Goal: Task Accomplishment & Management: Manage account settings

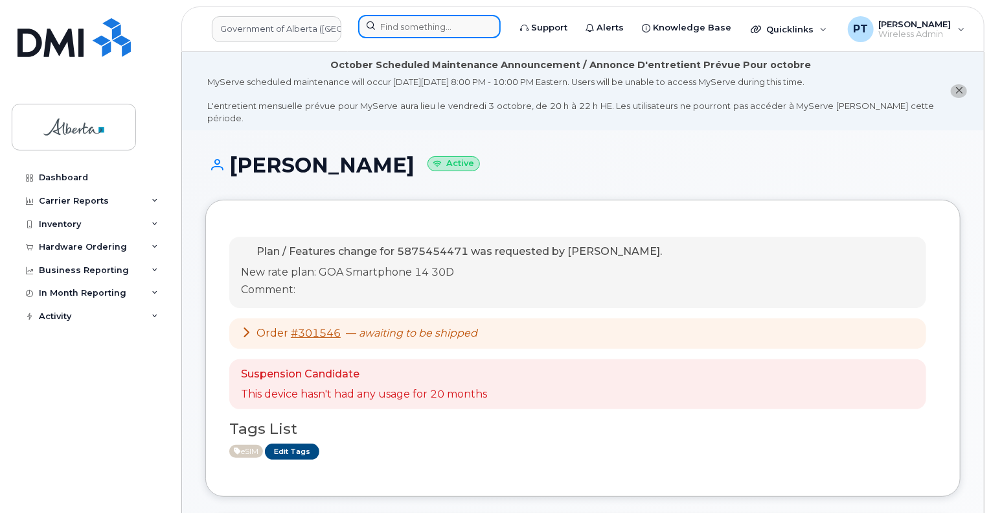
click at [470, 23] on input at bounding box center [429, 26] width 143 height 23
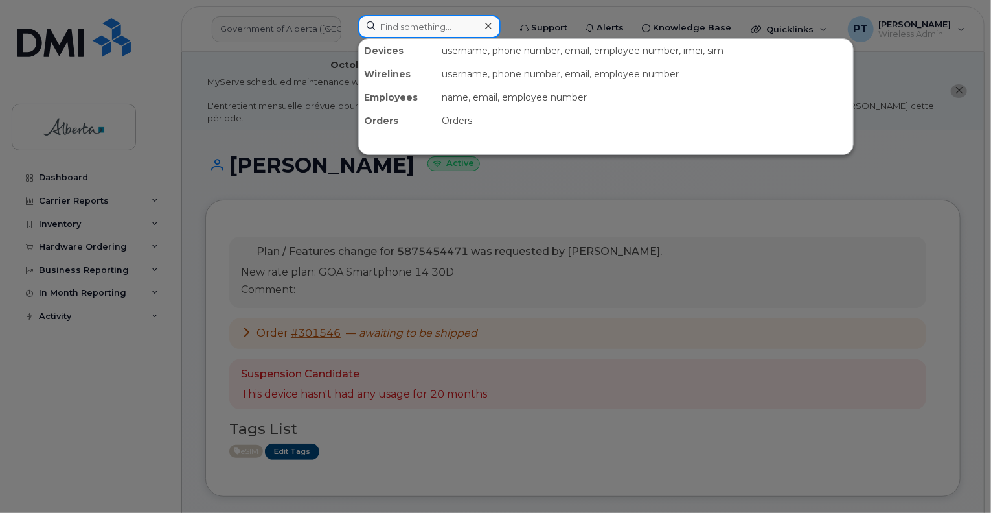
paste input "4035428894"
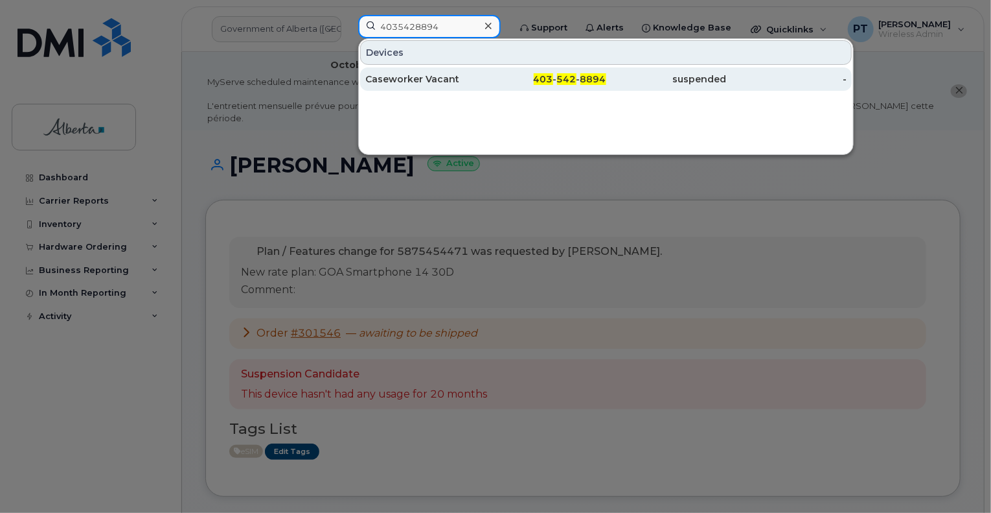
type input "4035428894"
click at [416, 78] on div "Caseworker Vacant" at bounding box center [425, 79] width 121 height 13
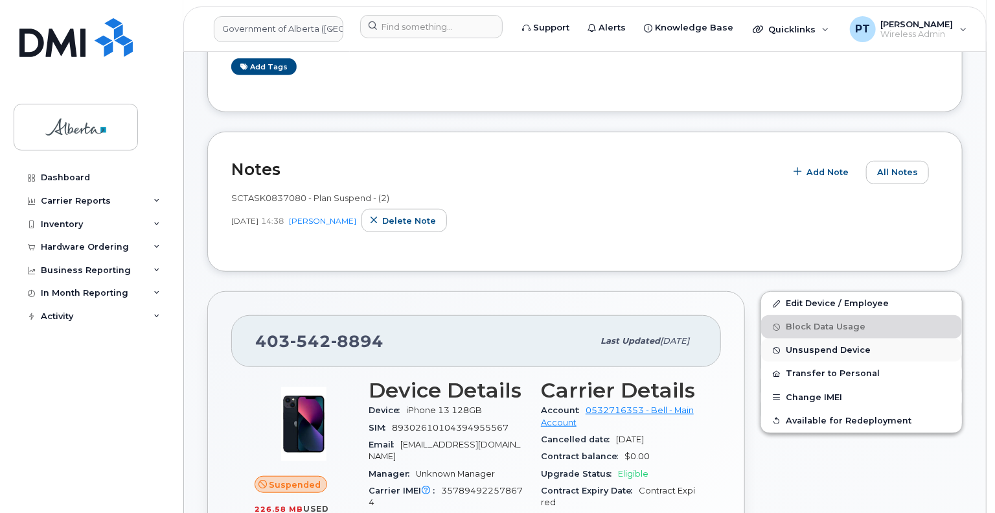
scroll to position [324, 0]
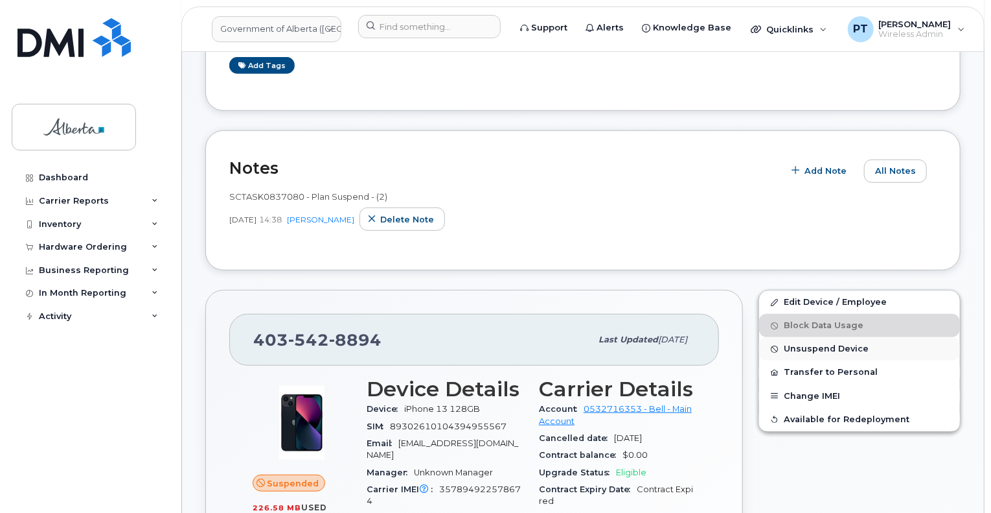
click at [806, 344] on span "Unsuspend Device" at bounding box center [826, 349] width 85 height 10
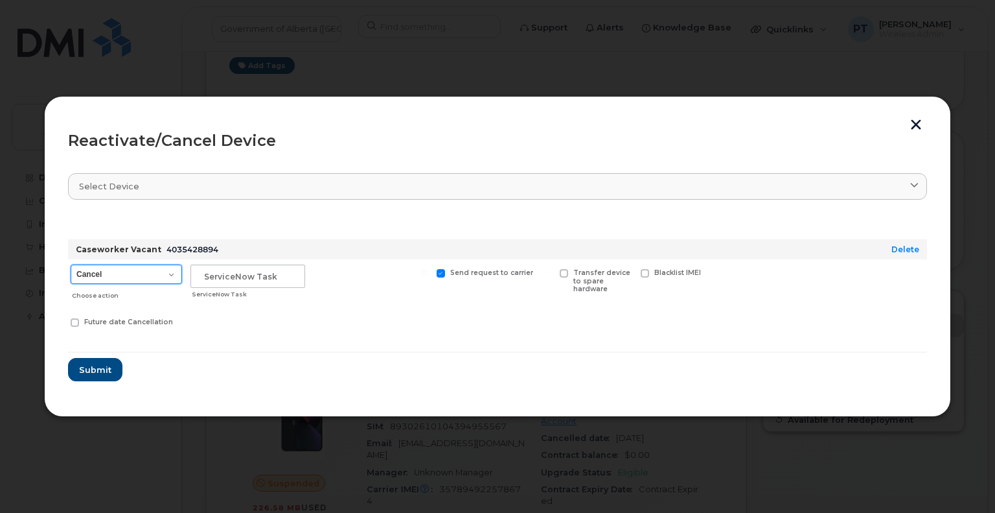
click at [160, 275] on select "Cancel Suspend - Extend Suspension Reactivate" at bounding box center [126, 273] width 111 height 19
select select "[object Object]"
click at [71, 264] on select "Cancel Suspend - Extend Suspension Reactivate" at bounding box center [126, 273] width 111 height 19
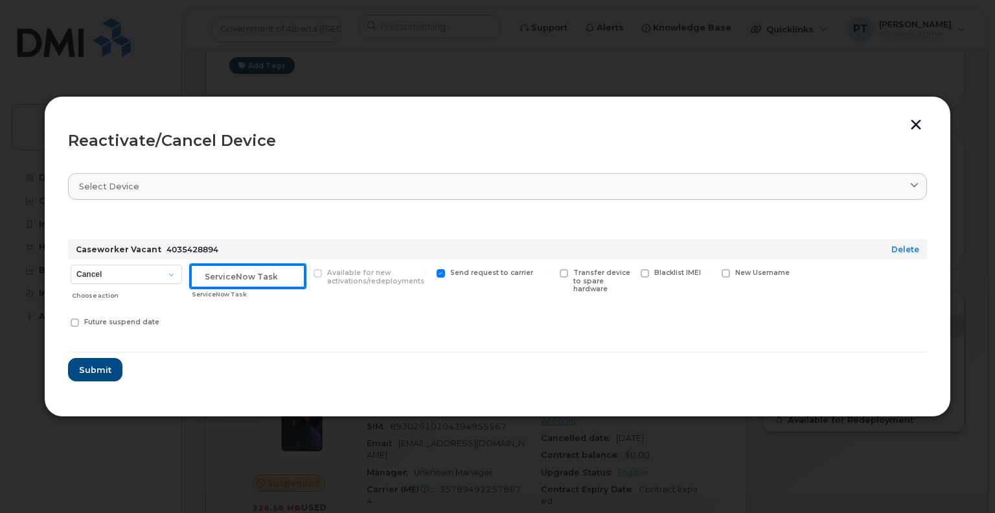
click at [267, 273] on input "text" at bounding box center [248, 275] width 115 height 23
paste input "SCTASK0851049"
type input "SCTASK0851049 Reactivate"
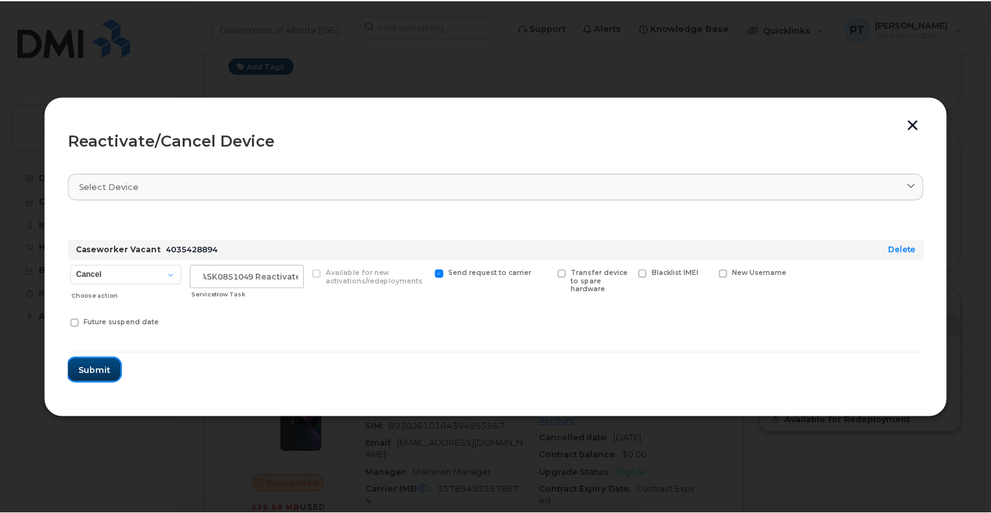
scroll to position [0, 0]
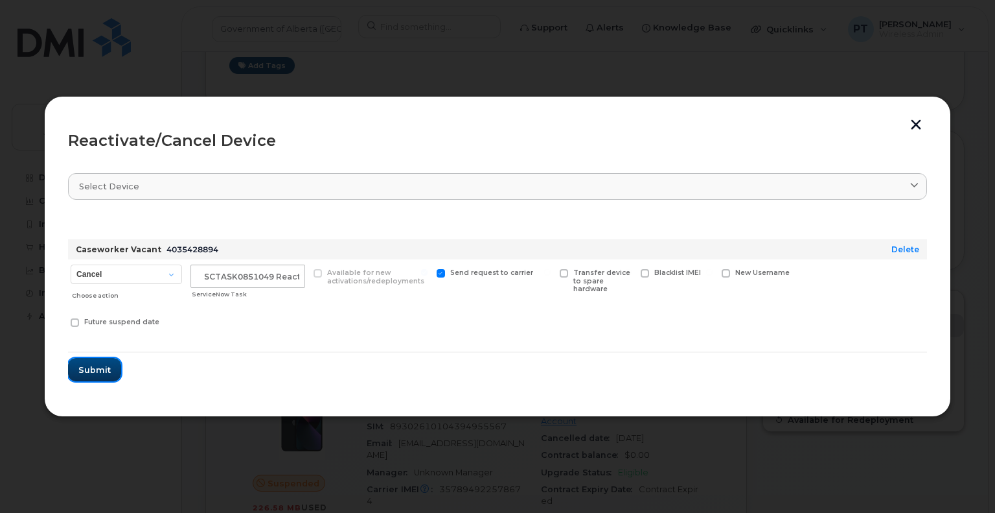
click at [96, 366] on span "Submit" at bounding box center [94, 370] width 32 height 12
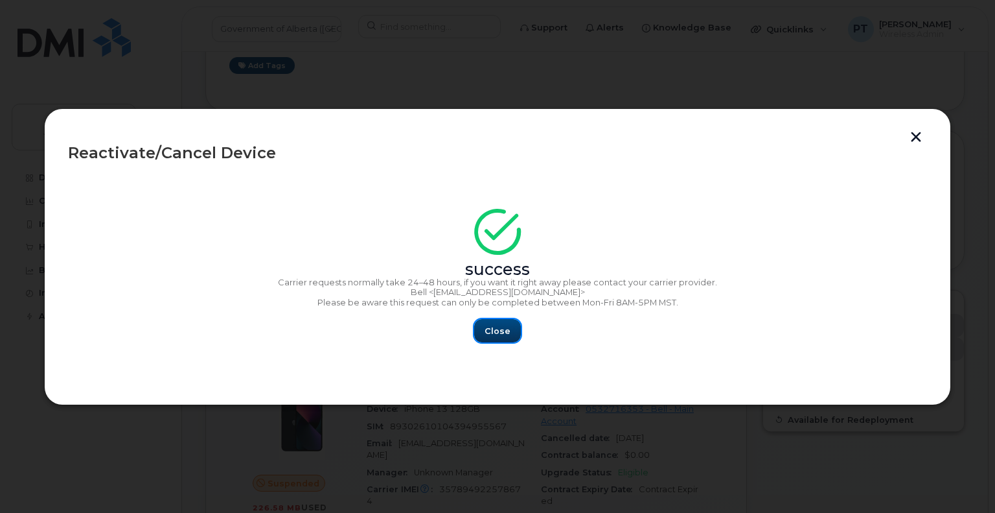
click at [489, 334] on span "Close" at bounding box center [498, 331] width 26 height 12
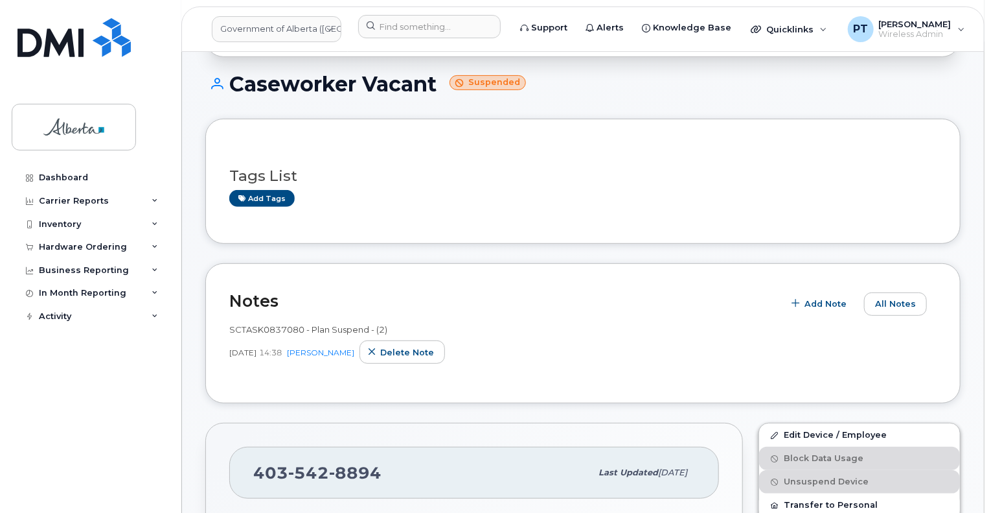
scroll to position [194, 0]
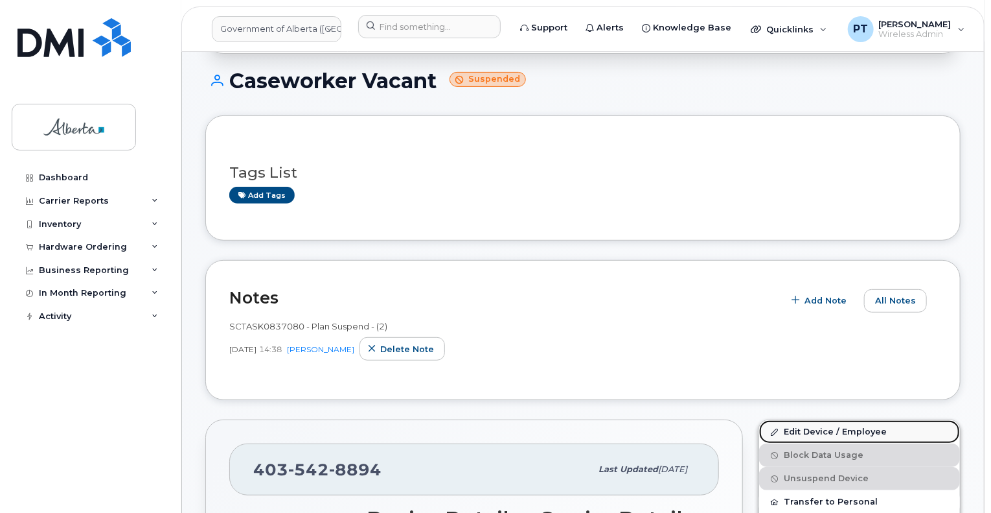
click at [821, 420] on link "Edit Device / Employee" at bounding box center [859, 431] width 201 height 23
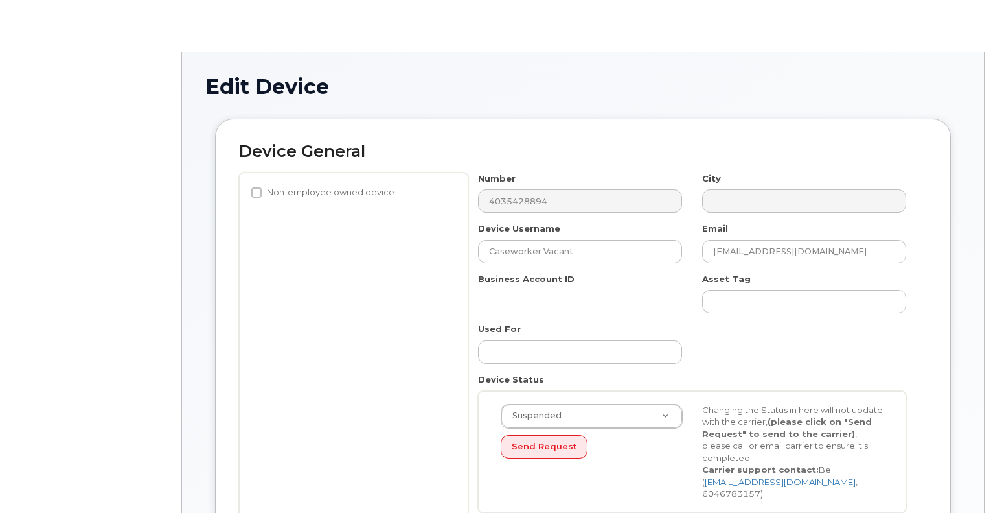
select select "4206362"
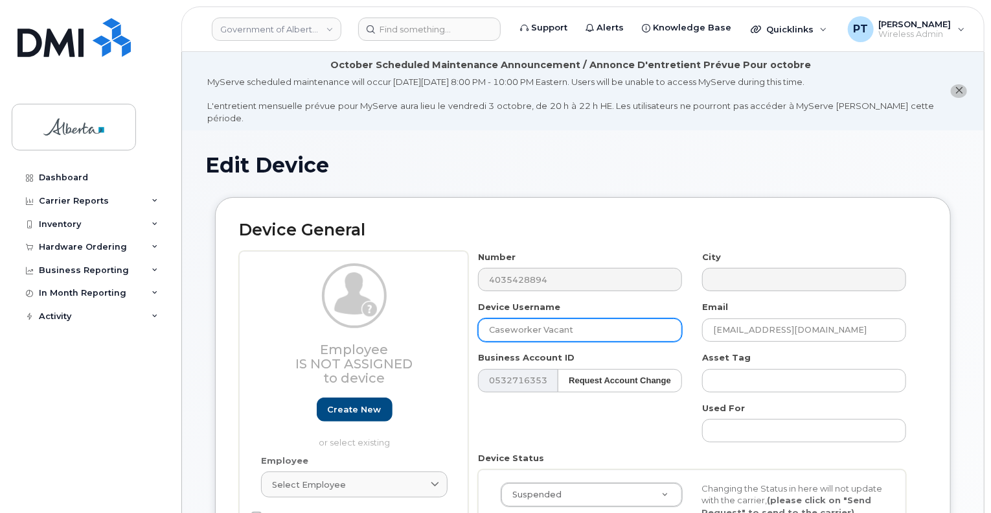
drag, startPoint x: 581, startPoint y: 320, endPoint x: 459, endPoint y: 313, distance: 122.0
click at [459, 314] on div "Employee Is not assigned to device Create new or select existing Employee Selec…" at bounding box center [583, 445] width 688 height 389
paste input "Michelle Gibb"
type input "Michelle Gibb"
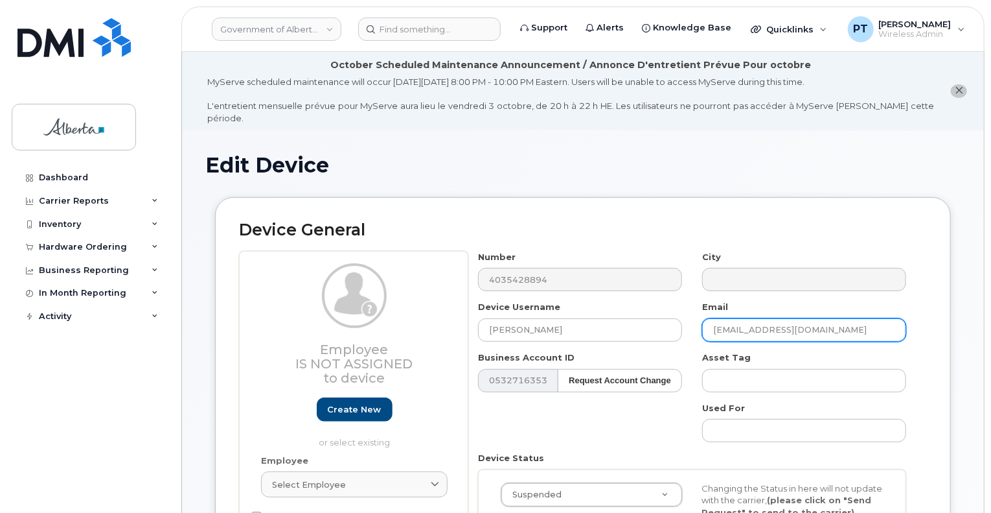
drag, startPoint x: 815, startPoint y: 314, endPoint x: 718, endPoint y: 305, distance: 97.6
click at [717, 305] on div "Email May.Hung@gov.ab.ca" at bounding box center [805, 321] width 224 height 41
paste input "ichelle.Gibb"
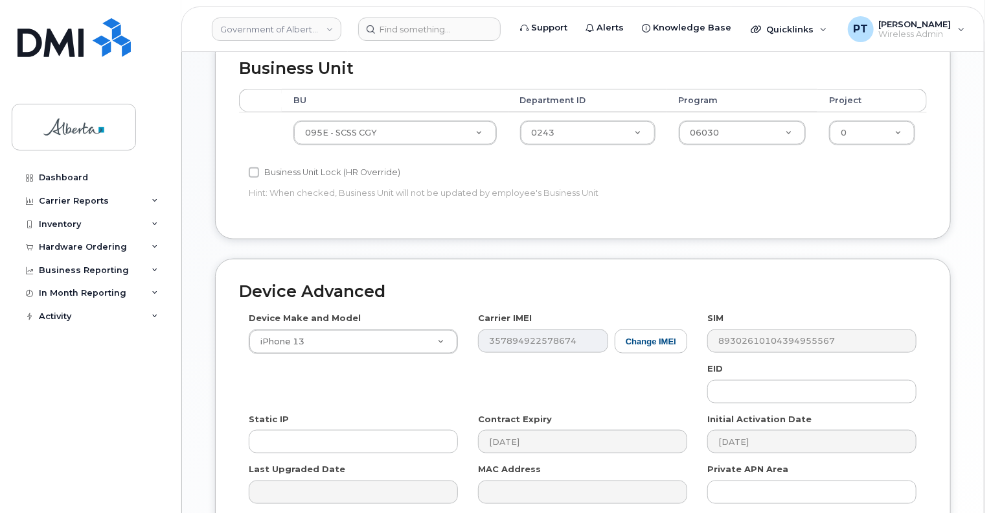
scroll to position [713, 0]
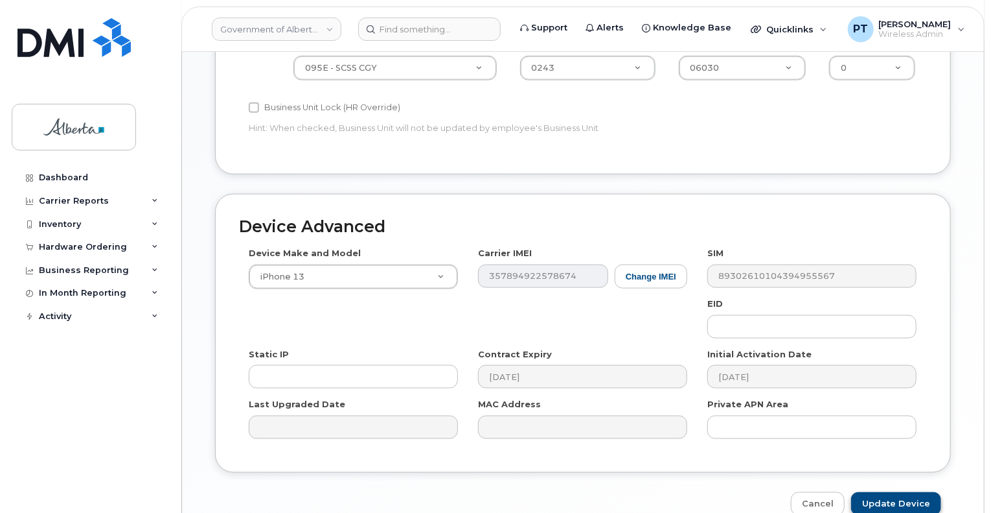
type input "[PERSON_NAME][EMAIL_ADDRESS][PERSON_NAME][DOMAIN_NAME]"
click at [891, 492] on input "Update Device" at bounding box center [896, 504] width 90 height 24
type input "Saving..."
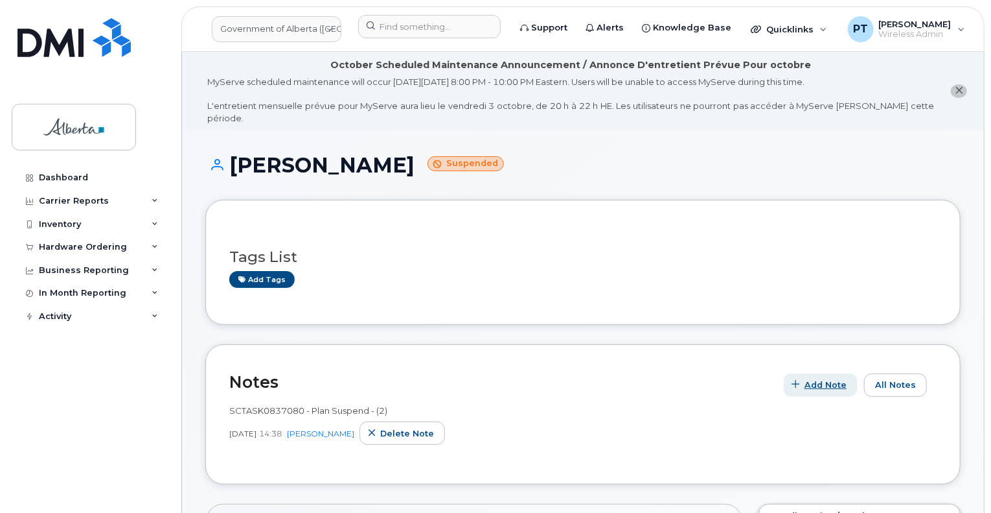
click at [826, 378] on span "Add Note" at bounding box center [826, 384] width 42 height 12
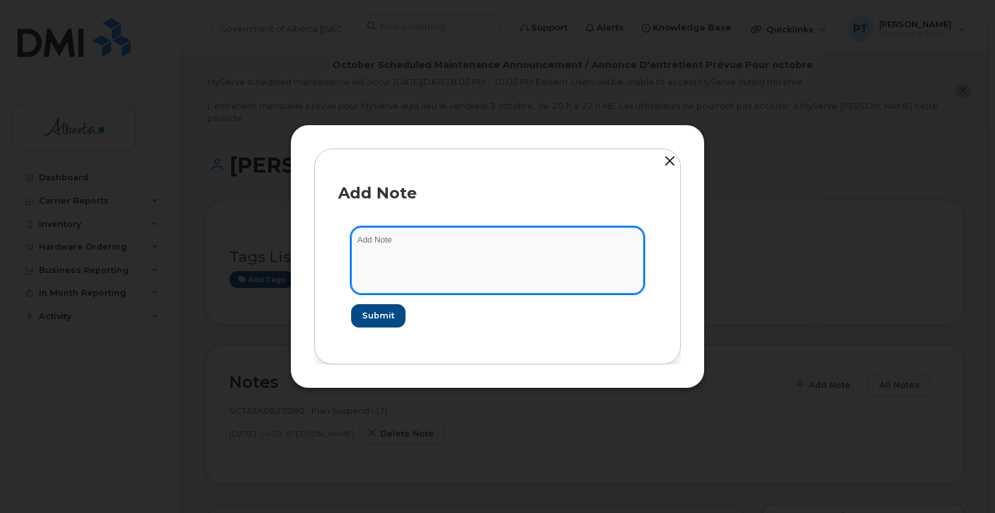
click at [389, 240] on textarea at bounding box center [497, 260] width 293 height 66
paste textarea "SCTASK0851049"
click at [528, 246] on textarea "SCTASK0851049 - Device Plan Reassign" at bounding box center [497, 260] width 293 height 66
paste textarea "Caseworker Vacant to Michelle Gibb"
click at [498, 242] on textarea "SCTASK0851049 - Device Plan Reassign Caseworker Vacant to Michelle Gibb" at bounding box center [497, 260] width 293 height 66
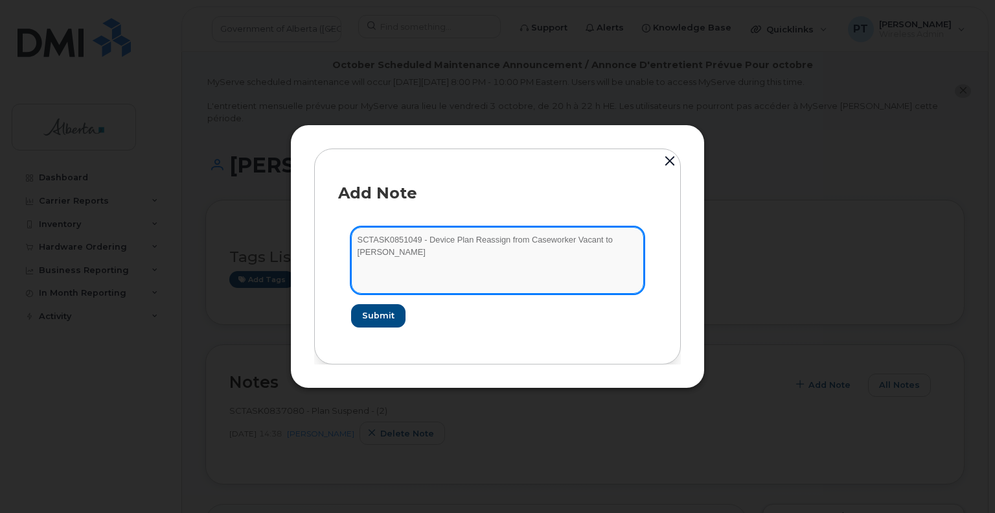
click at [410, 257] on textarea "SCTASK0851049 - Device Plan Reassign from Caseworker Vacant to Michelle Gibb" at bounding box center [497, 260] width 293 height 66
click at [484, 253] on textarea "SCTASK0851049 - Device Plan Reassign from Caseworker Vacant to Michelle Gibb iP…" at bounding box center [497, 260] width 293 height 66
paste textarea "357894922578674"
click at [551, 256] on textarea "SCTASK0851049 - Device Plan Reassign from Caseworker Vacant to Michelle Gibb iP…" at bounding box center [497, 260] width 293 height 66
paste textarea "QD0M2K7GL0"
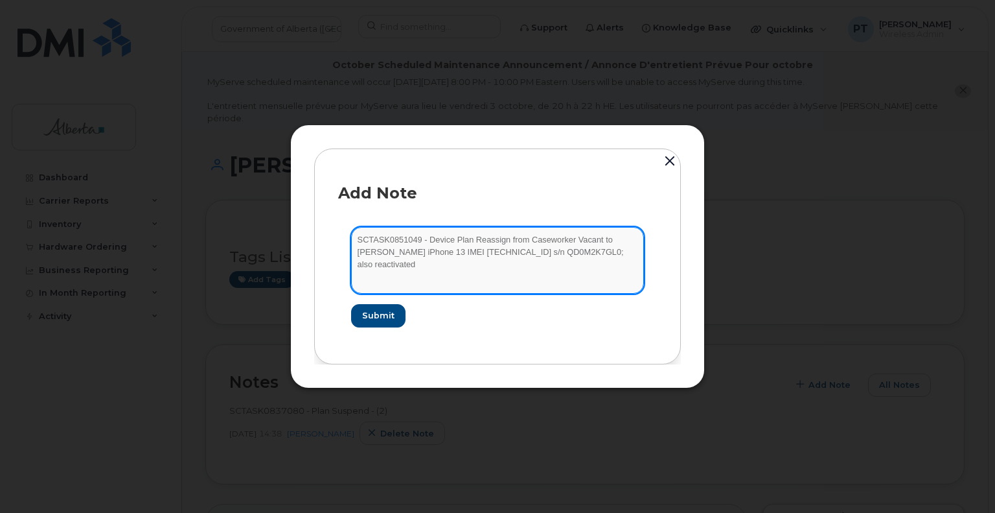
click at [632, 253] on textarea "SCTASK0851049 - Device Plan Reassign from Caseworker Vacant to Michelle Gibb iP…" at bounding box center [497, 260] width 293 height 66
paste textarea "4035428894"
type textarea "SCTASK0851049 - Device Plan Reassign from Caseworker Vacant to [PERSON_NAME] iP…"
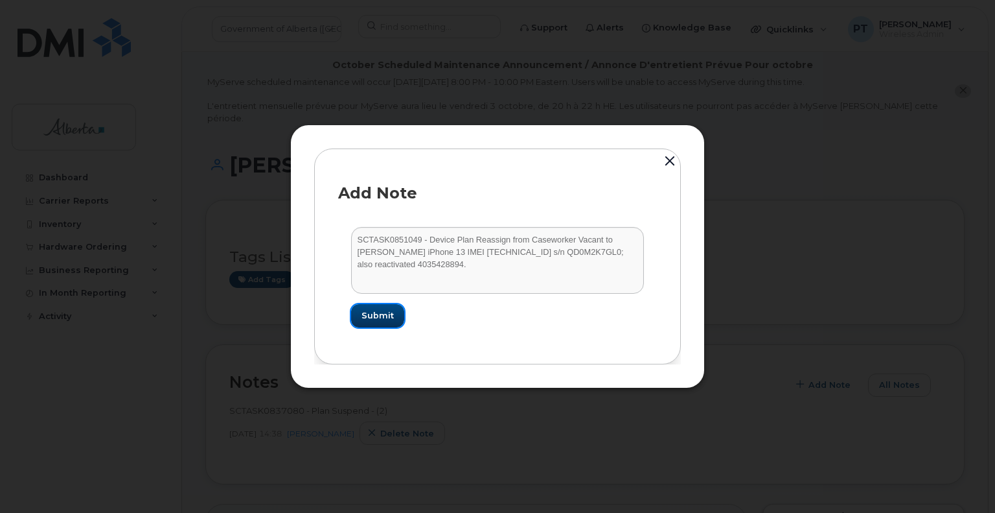
click at [371, 319] on span "Submit" at bounding box center [378, 315] width 32 height 12
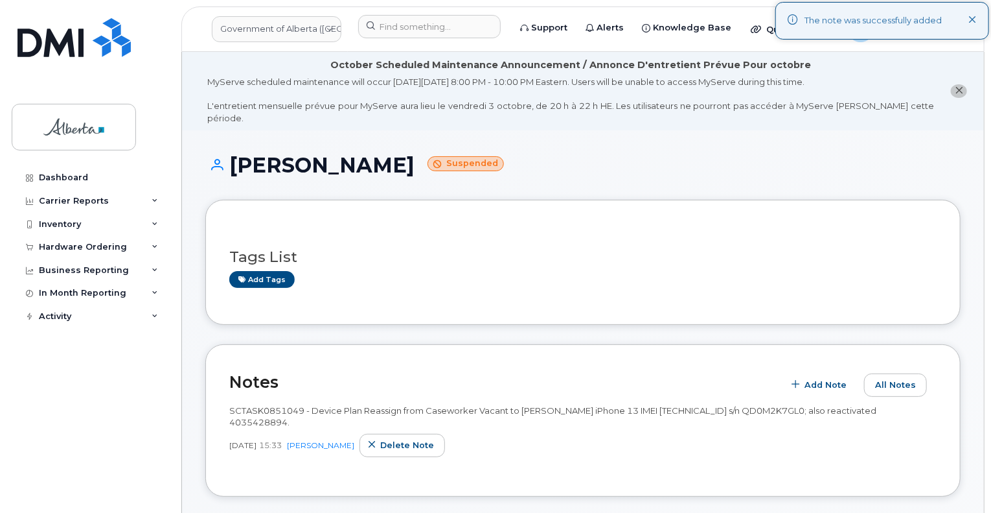
scroll to position [194, 0]
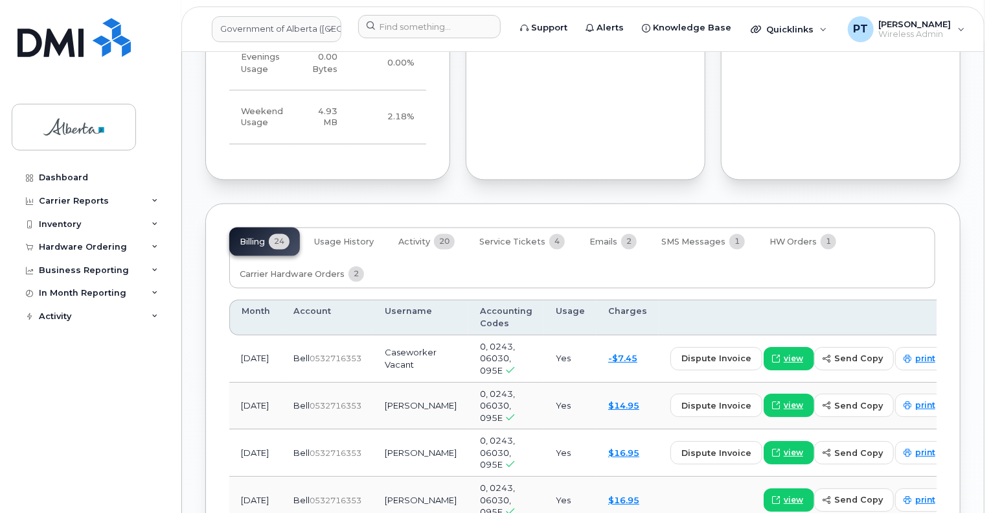
scroll to position [1102, 0]
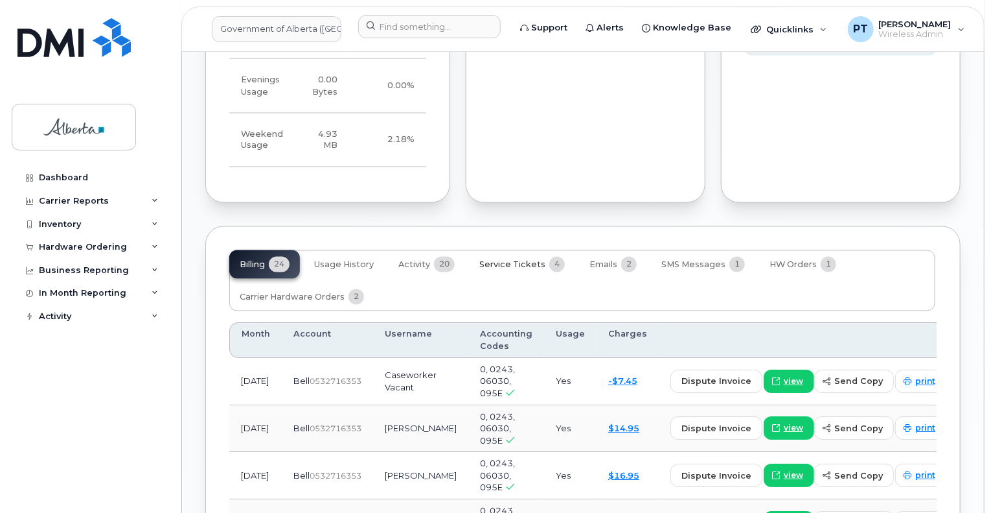
click at [526, 260] on span "Service Tickets" at bounding box center [513, 265] width 66 height 10
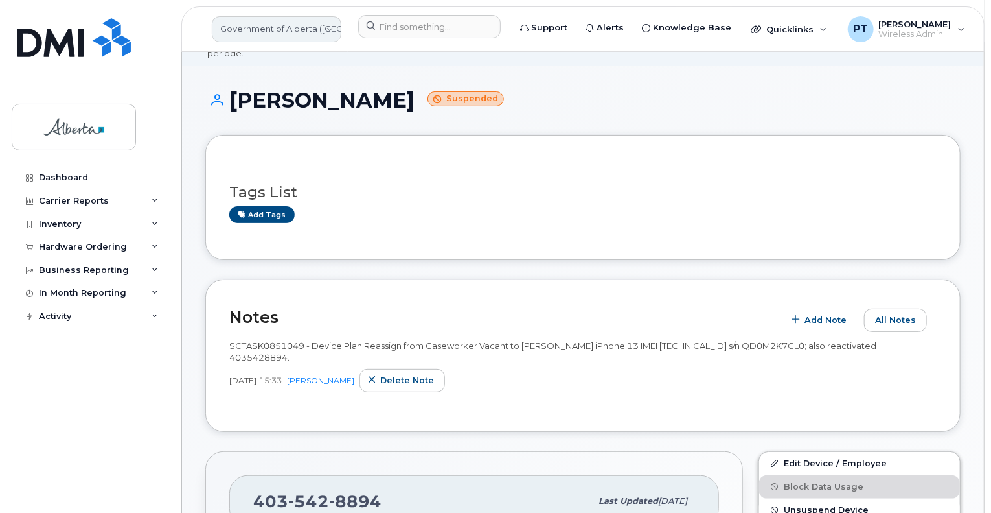
scroll to position [0, 0]
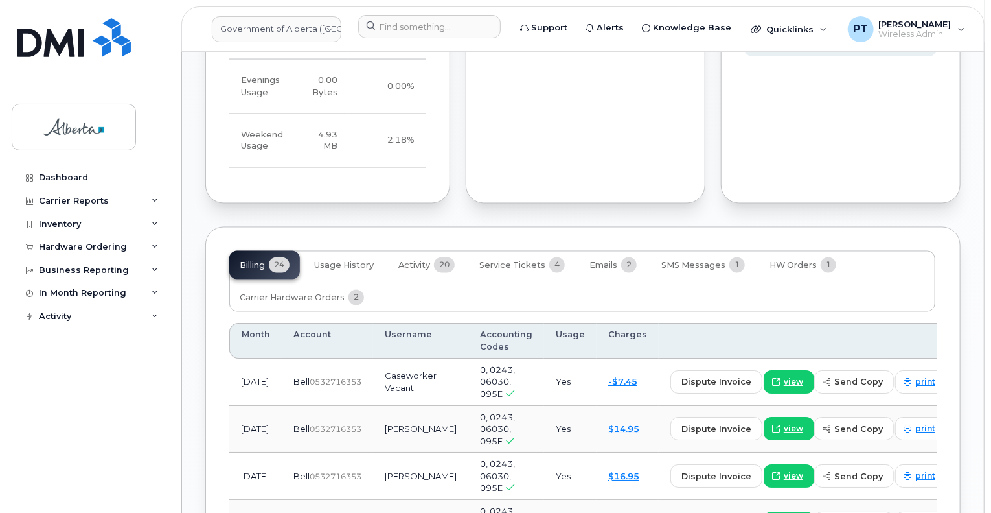
scroll to position [1166, 0]
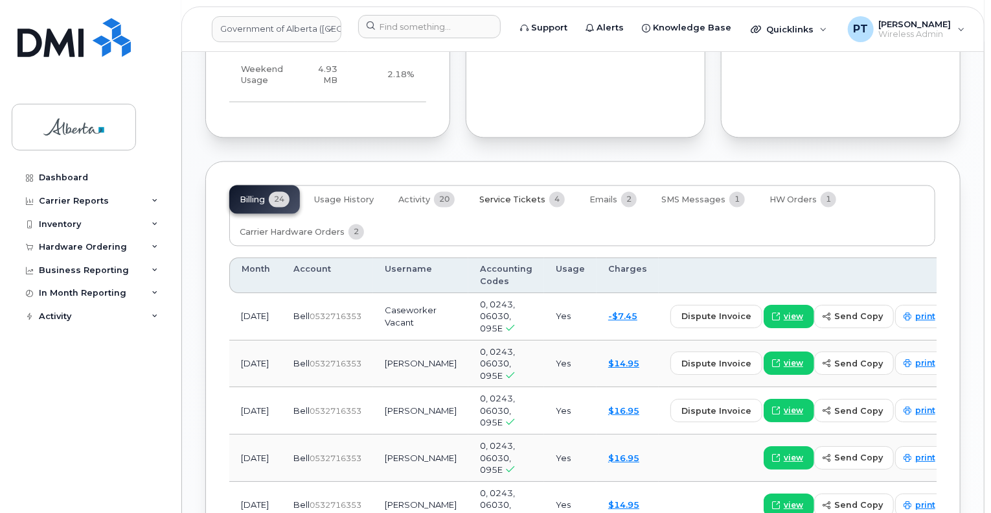
click at [508, 195] on span "Service Tickets" at bounding box center [513, 200] width 66 height 10
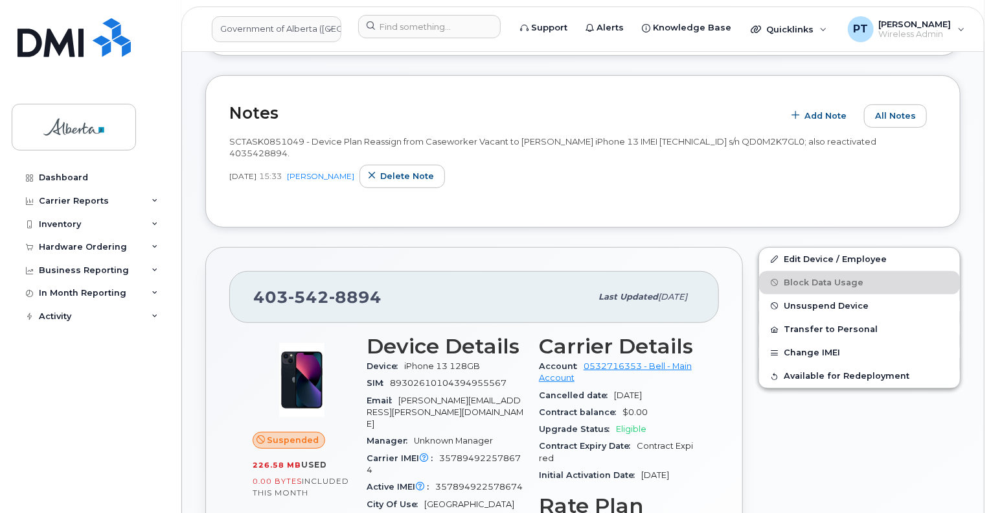
scroll to position [0, 0]
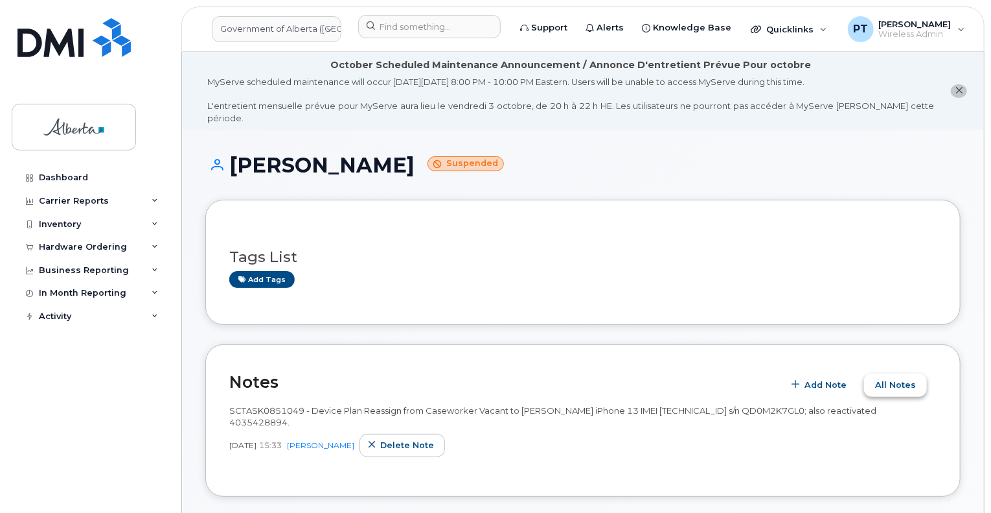
click at [905, 378] on span "All Notes" at bounding box center [895, 384] width 41 height 12
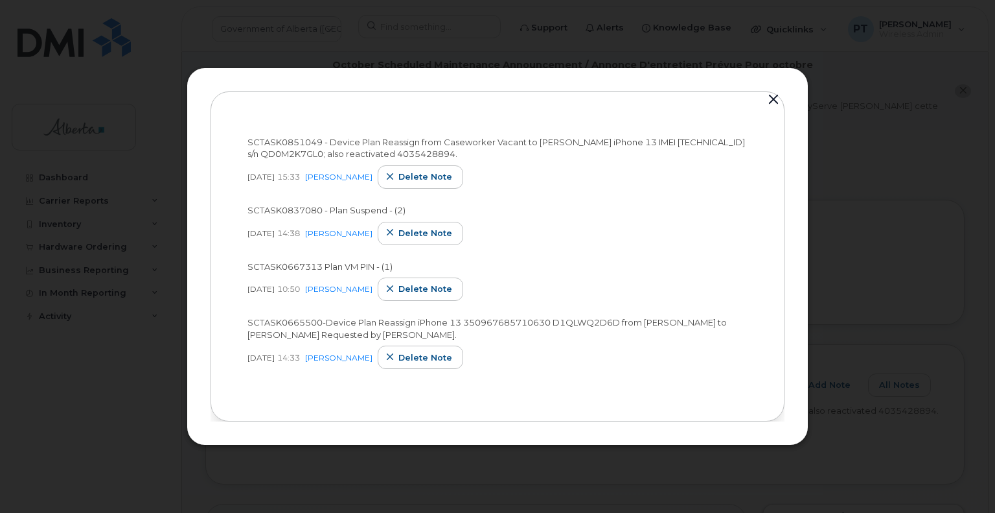
drag, startPoint x: 779, startPoint y: 100, endPoint x: 770, endPoint y: 98, distance: 9.3
click at [779, 100] on button "button" at bounding box center [773, 100] width 19 height 18
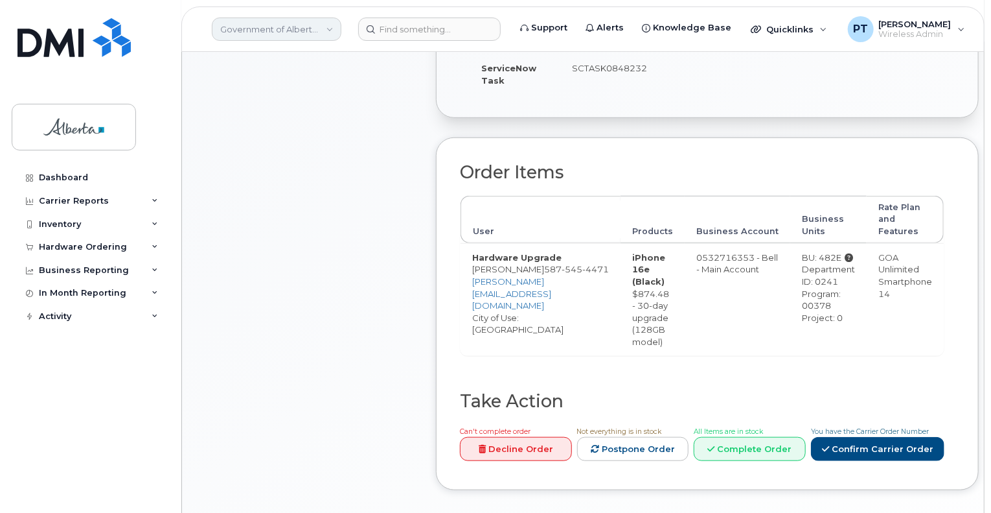
scroll to position [424, 0]
click at [399, 31] on input at bounding box center [429, 28] width 143 height 23
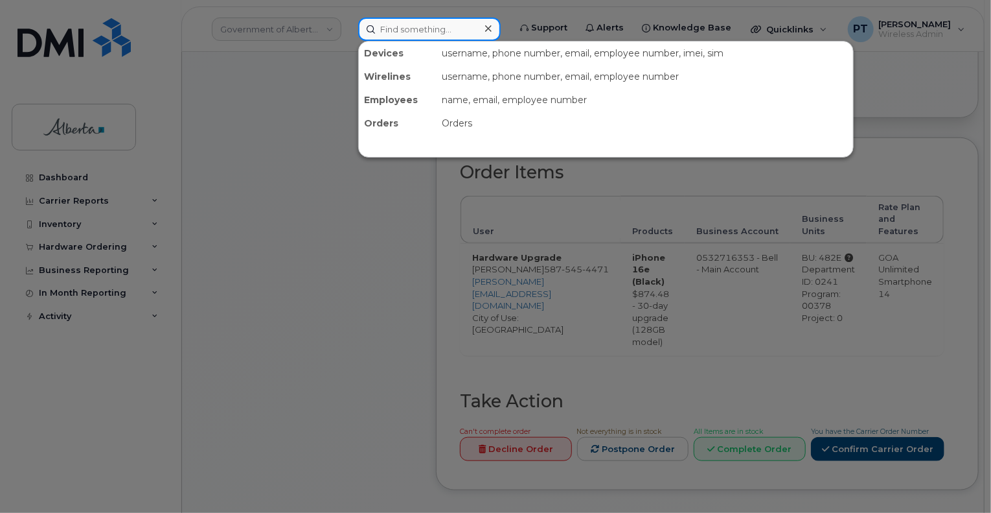
paste input "7809771703"
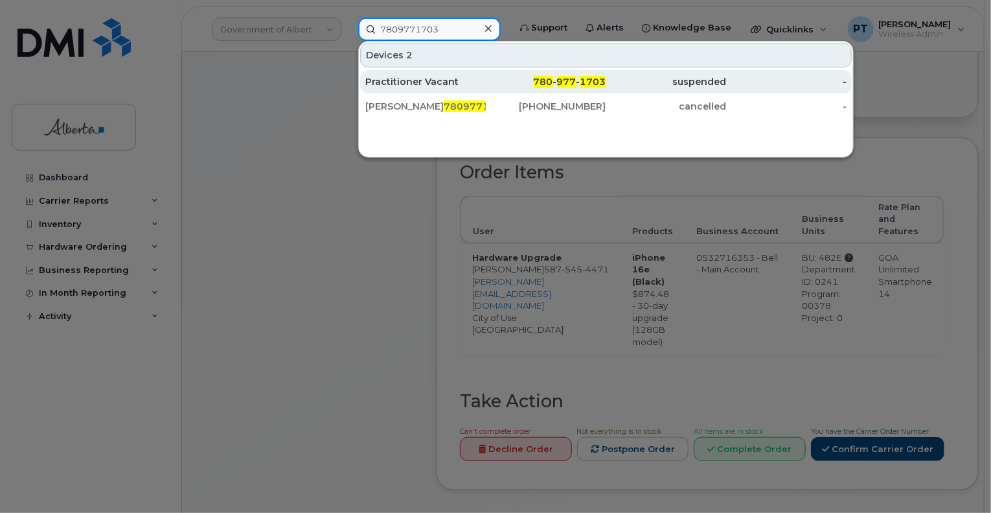
type input "7809771703"
click at [389, 84] on div "Practitioner Vacant" at bounding box center [425, 81] width 121 height 13
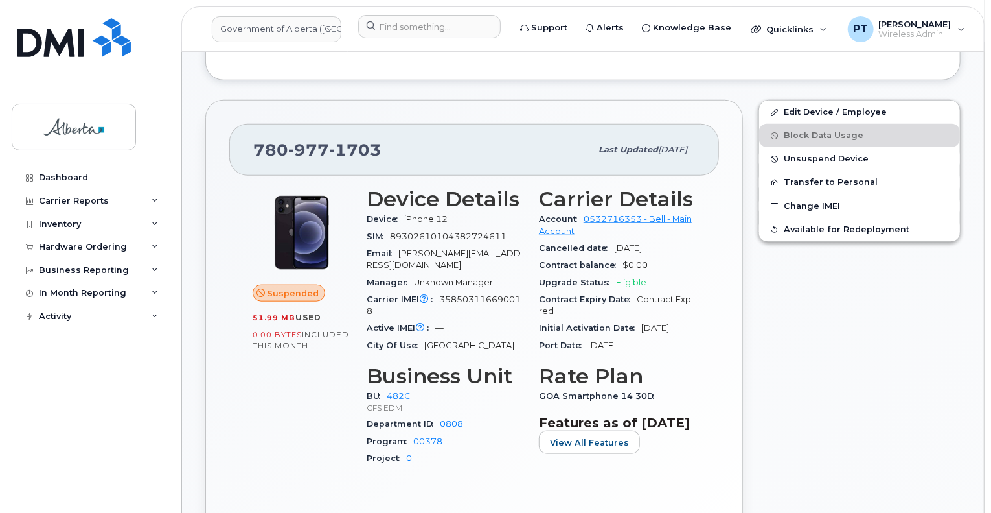
scroll to position [518, 0]
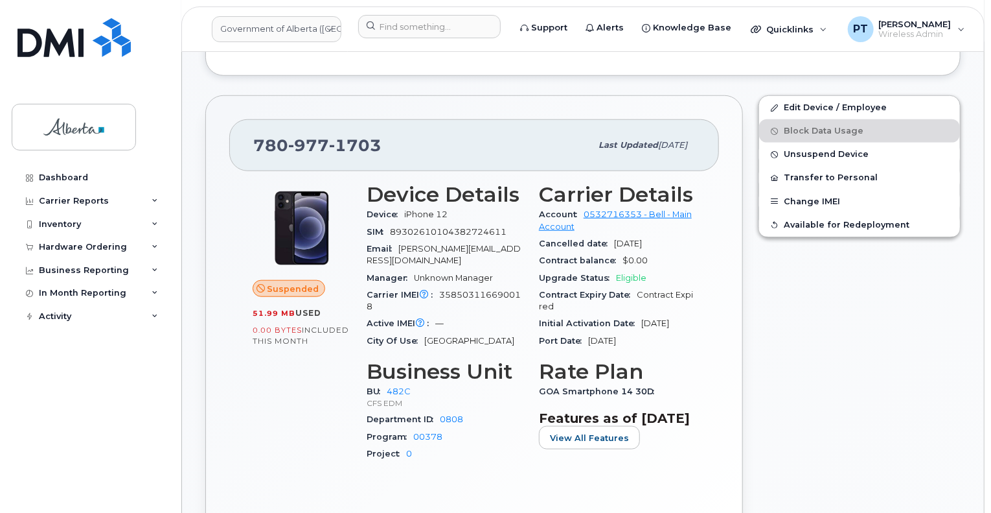
click at [469, 290] on span "358503116690018" at bounding box center [444, 300] width 154 height 21
copy span "358503116690018"
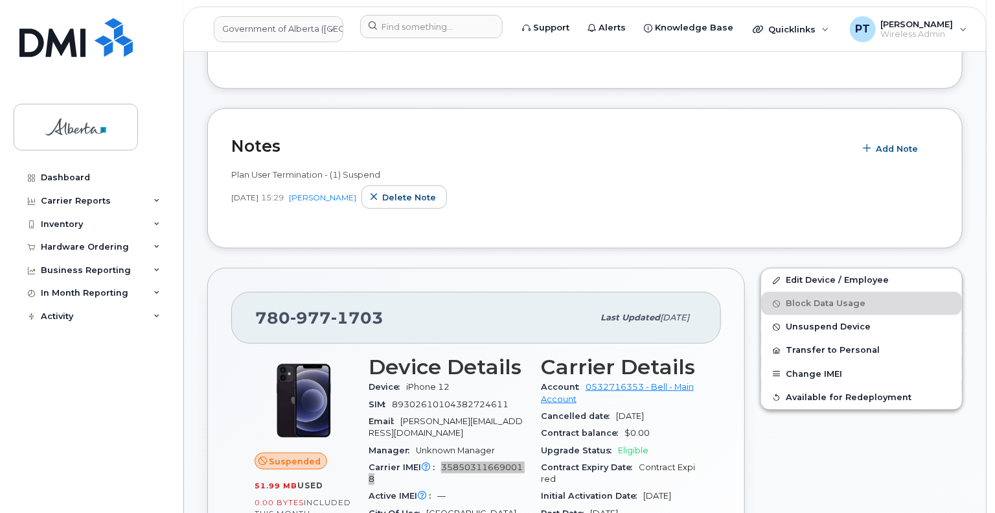
scroll to position [324, 0]
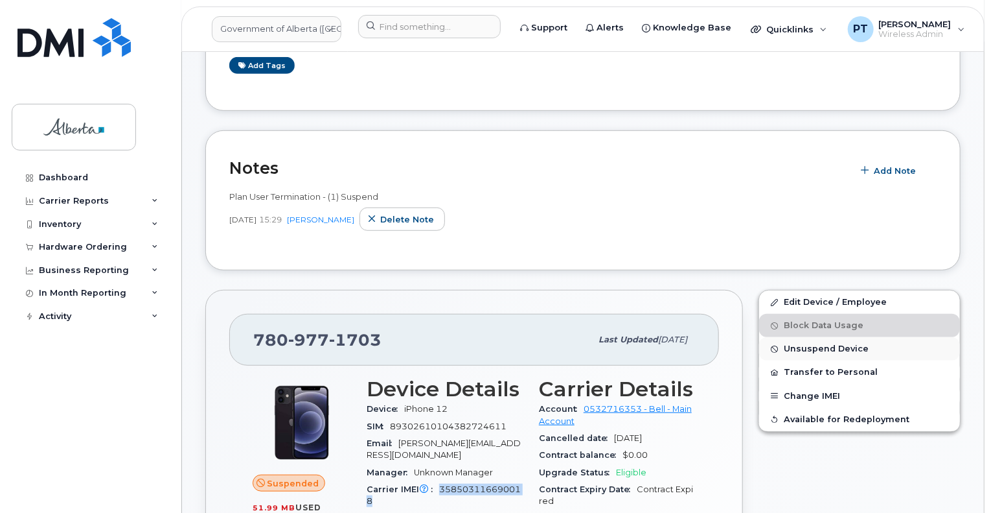
click at [798, 344] on span "Unsuspend Device" at bounding box center [826, 349] width 85 height 10
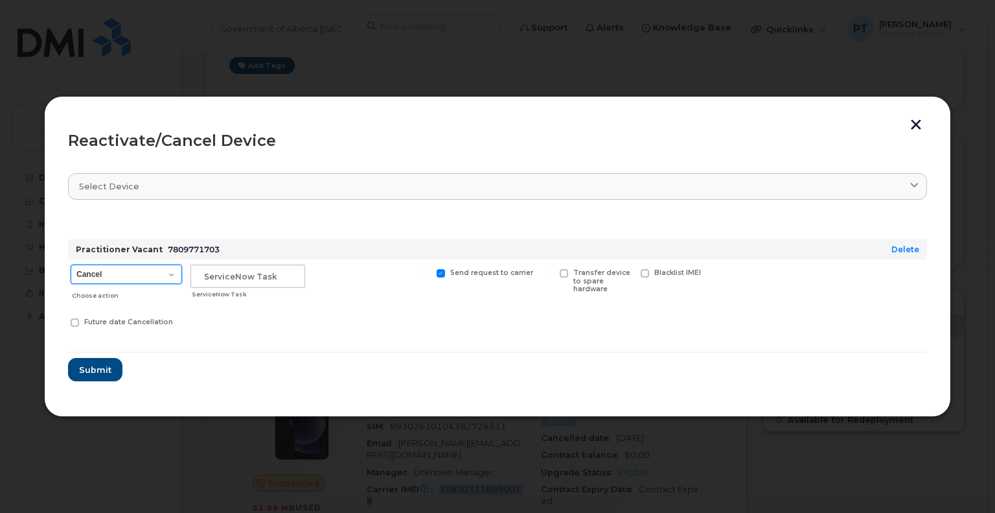
click at [137, 272] on select "Cancel Suspend - Extend Suspension Reactivate" at bounding box center [126, 273] width 111 height 19
select select "[object Object]"
click at [71, 264] on select "Cancel Suspend - Extend Suspension Reactivate" at bounding box center [126, 273] width 111 height 19
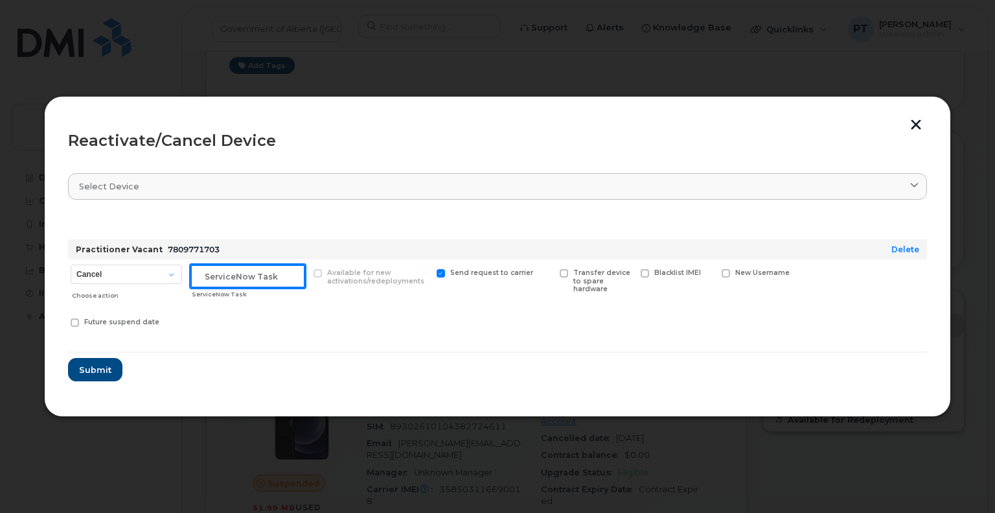
click at [251, 272] on input "text" at bounding box center [248, 275] width 115 height 23
paste input "SCTASK0851365"
type input "SCTASK0851365 Reactivate"
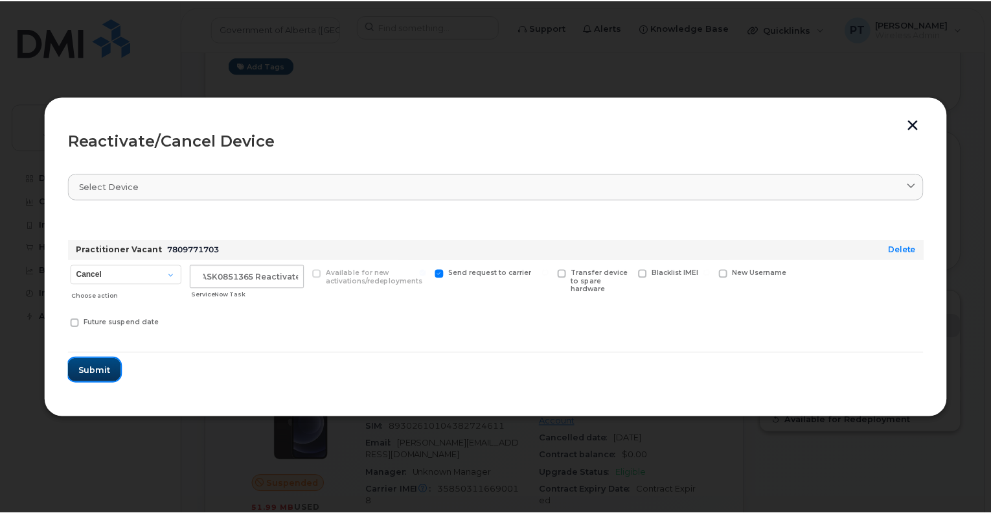
scroll to position [0, 0]
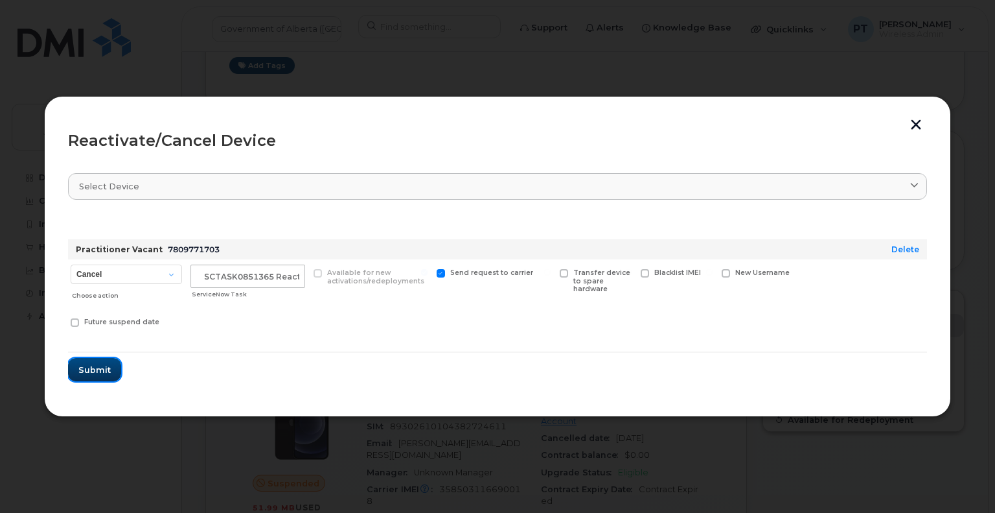
click at [93, 370] on span "Submit" at bounding box center [94, 370] width 32 height 12
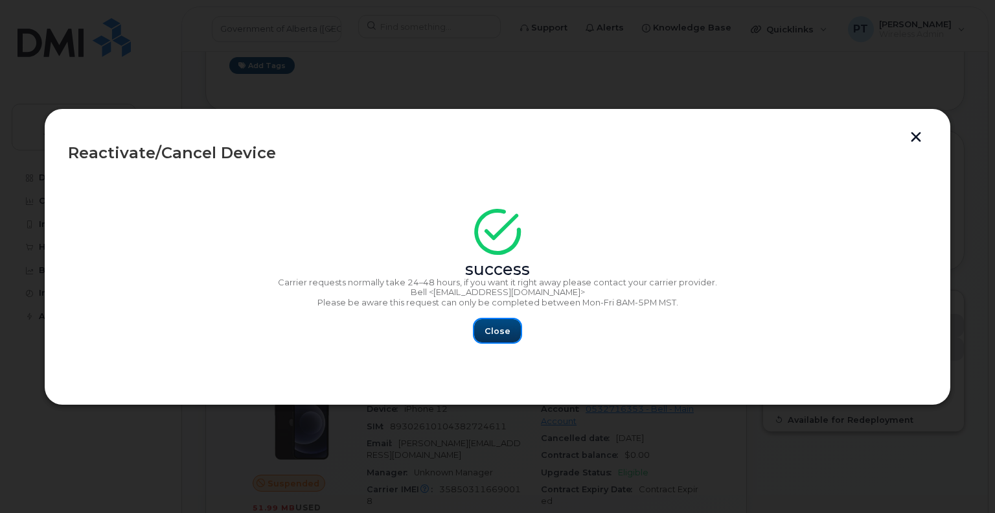
click at [493, 329] on span "Close" at bounding box center [498, 331] width 26 height 12
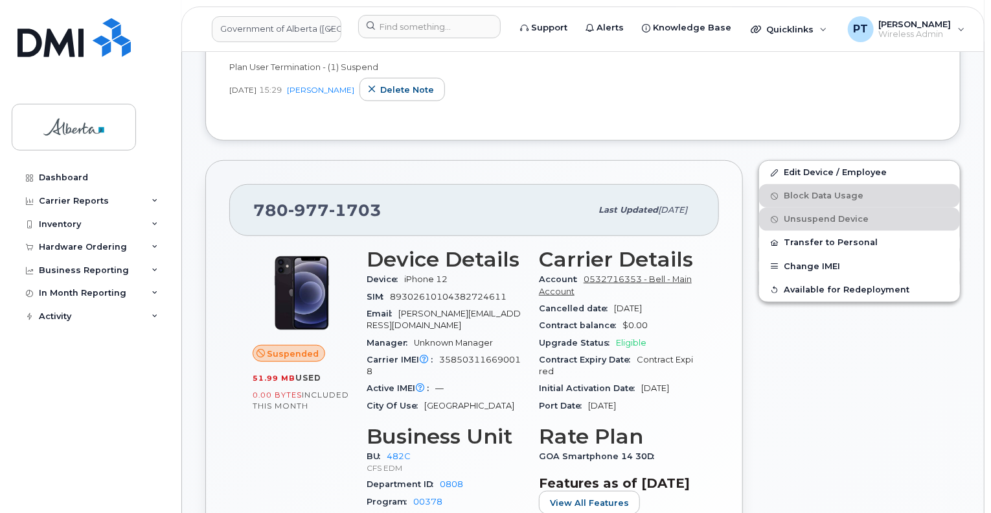
scroll to position [389, 0]
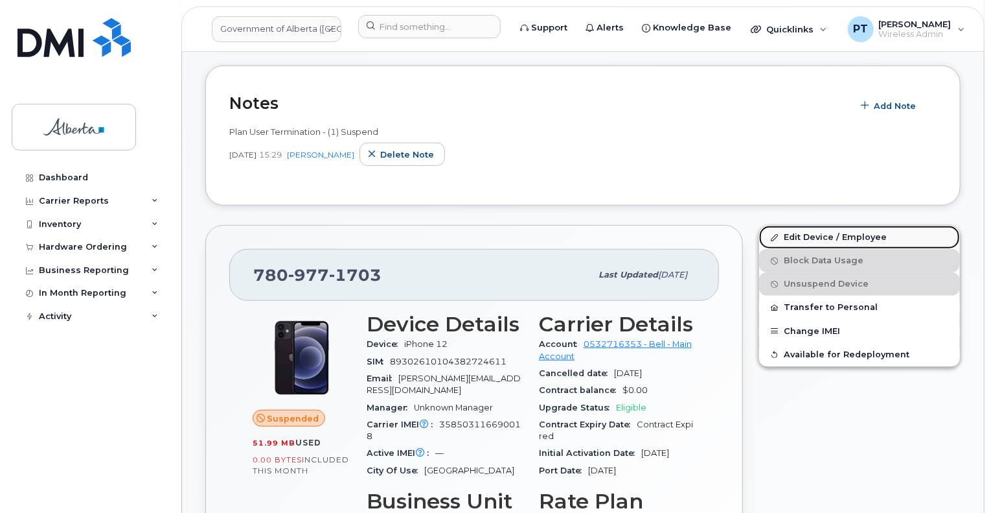
click at [820, 225] on link "Edit Device / Employee" at bounding box center [859, 236] width 201 height 23
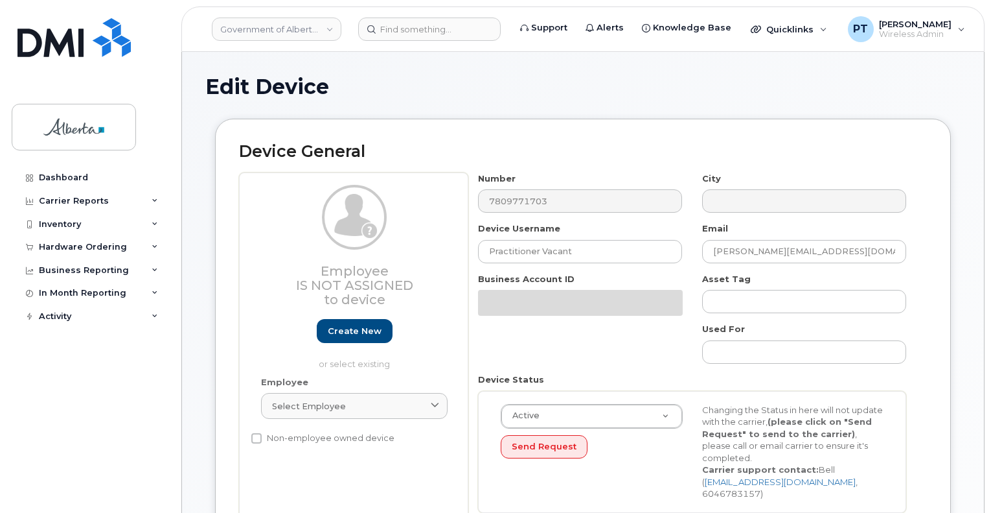
select select "4749733"
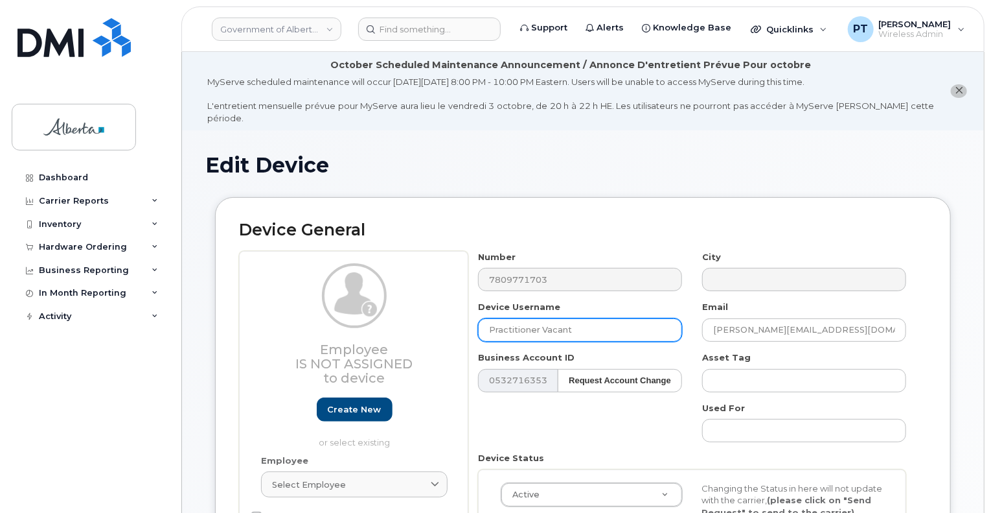
drag, startPoint x: 577, startPoint y: 319, endPoint x: 446, endPoint y: 323, distance: 131.6
click at [446, 323] on div "Employee Is not assigned to device Create new or select existing Employee Selec…" at bounding box center [583, 426] width 688 height 350
paste input "[PERSON_NAME]"
type input "Alejandra Abarzua"
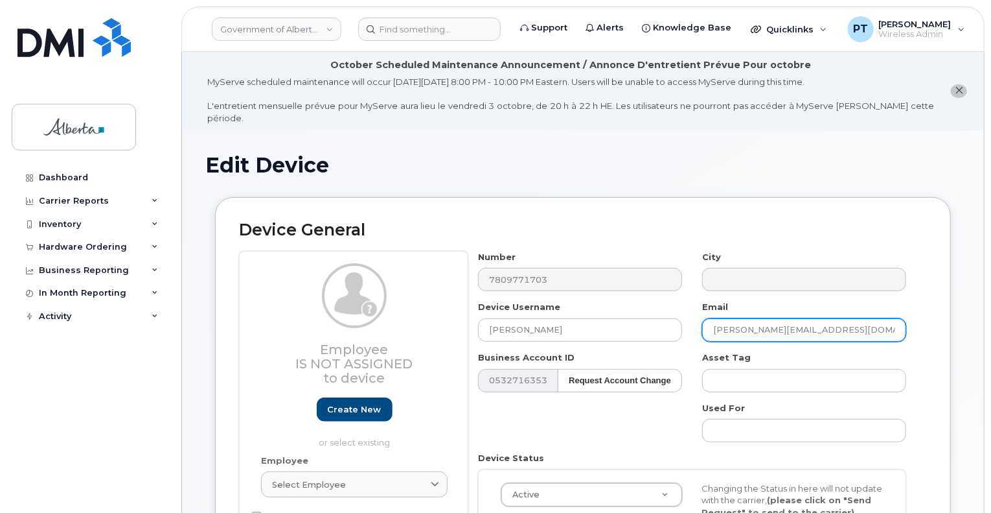
click at [800, 318] on input "Wendy.Doulton@gov.ab.ca" at bounding box center [804, 329] width 204 height 23
paste input "Alejandra.Abarzua"
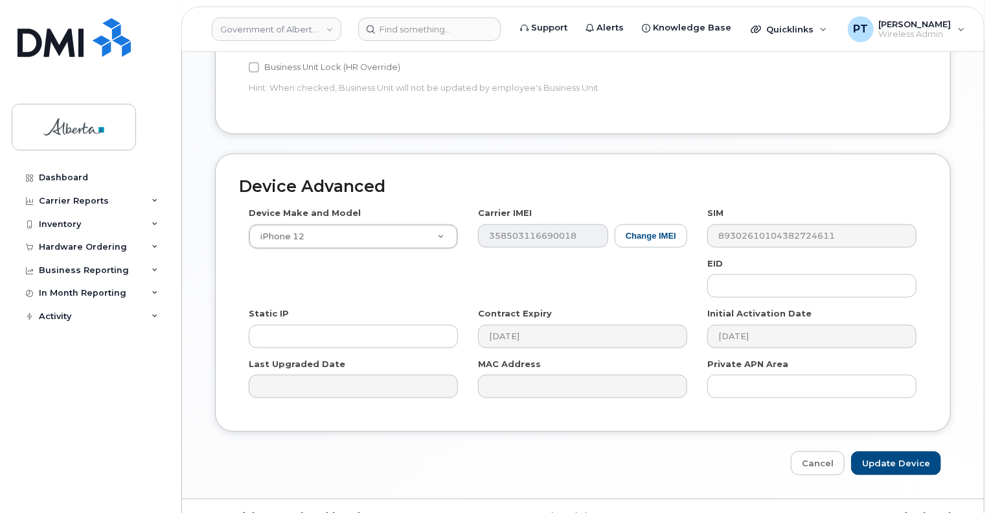
scroll to position [715, 0]
type input "[PERSON_NAME][EMAIL_ADDRESS][PERSON_NAME][DOMAIN_NAME]"
drag, startPoint x: 899, startPoint y: 426, endPoint x: 893, endPoint y: 417, distance: 10.8
click at [899, 450] on input "Update Device" at bounding box center [896, 462] width 90 height 24
type input "Saving..."
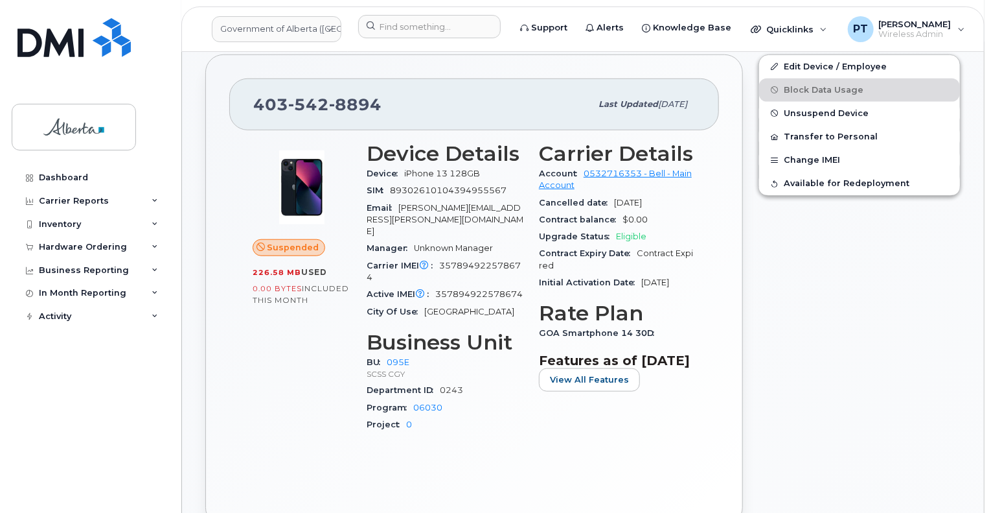
scroll to position [454, 0]
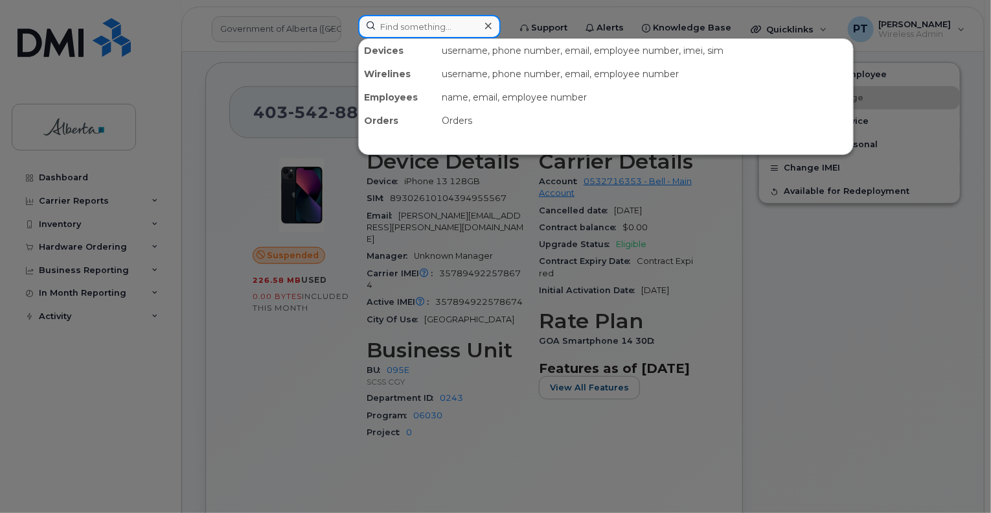
click at [404, 23] on input at bounding box center [429, 26] width 143 height 23
click at [252, 149] on div at bounding box center [495, 256] width 991 height 513
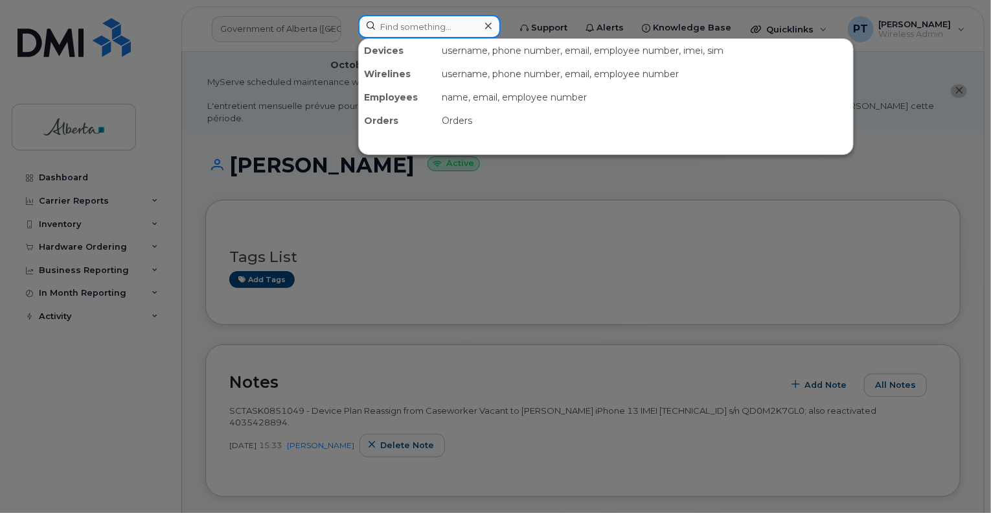
click at [412, 27] on input at bounding box center [429, 26] width 143 height 23
paste input "4035428894"
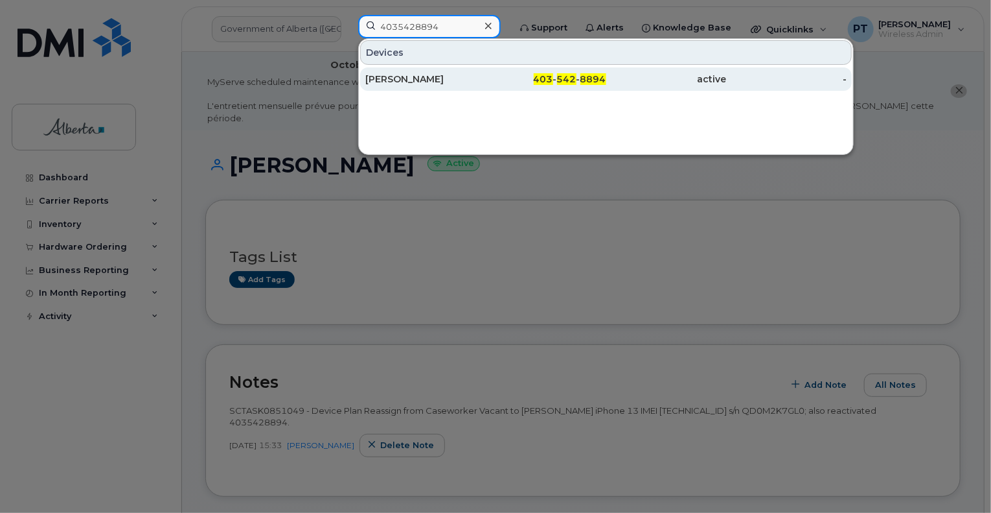
type input "4035428894"
click at [409, 78] on div "Michelle Gibb" at bounding box center [425, 79] width 121 height 13
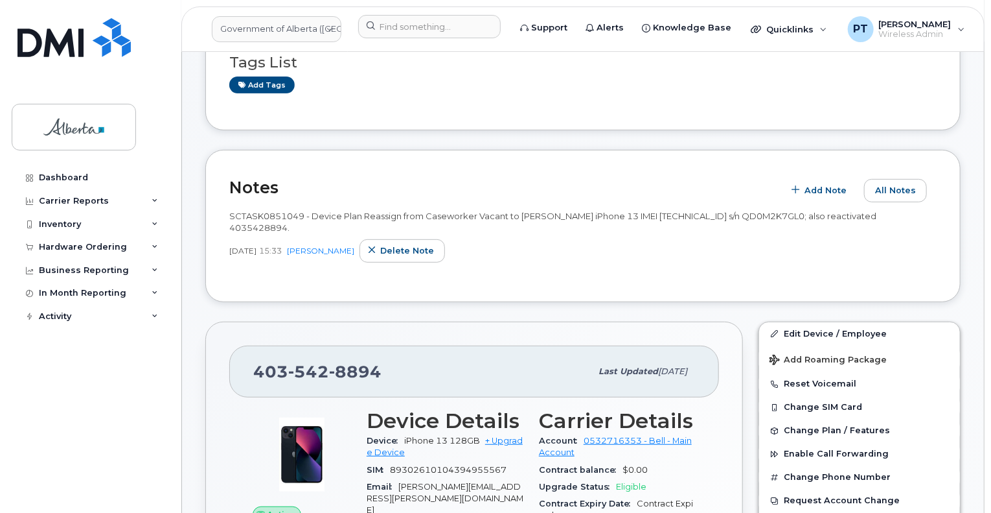
scroll to position [259, 0]
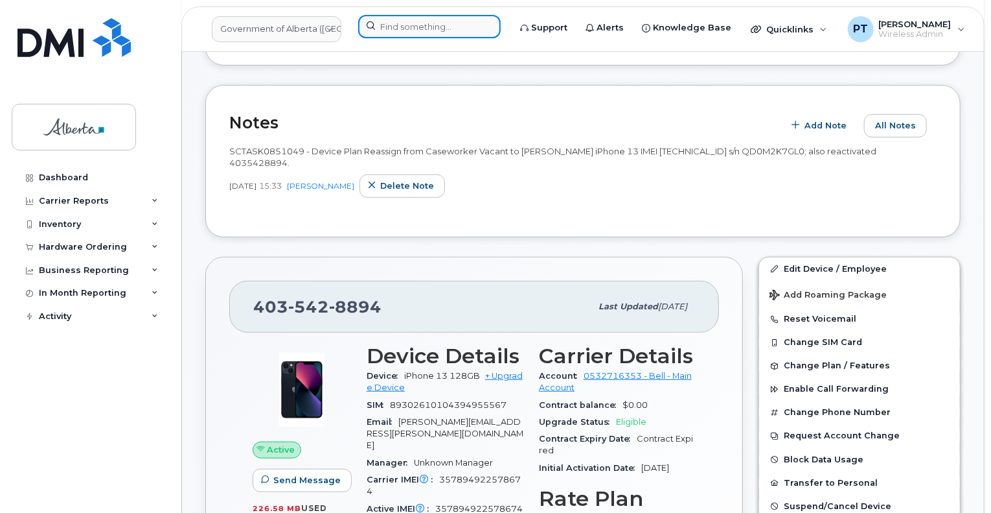
click at [427, 28] on input at bounding box center [429, 26] width 143 height 23
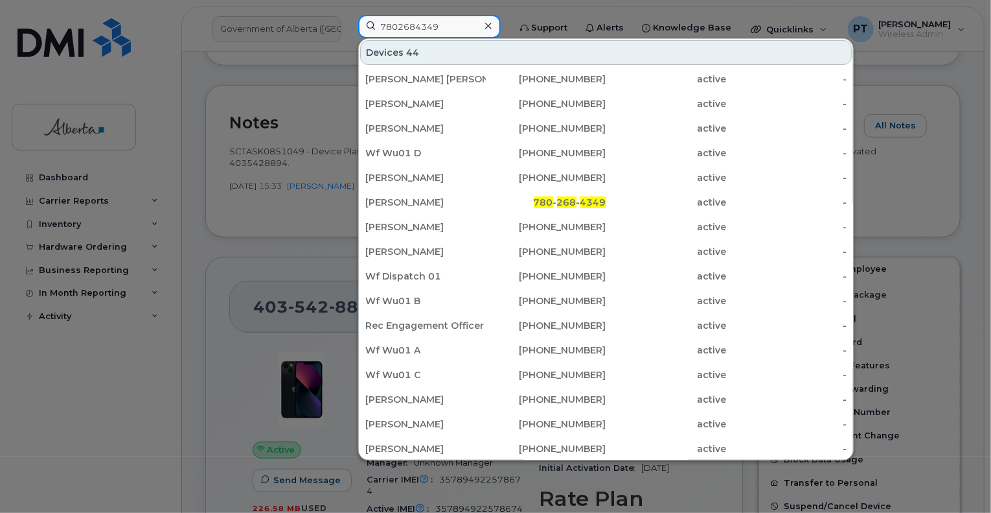
type input "7802684349"
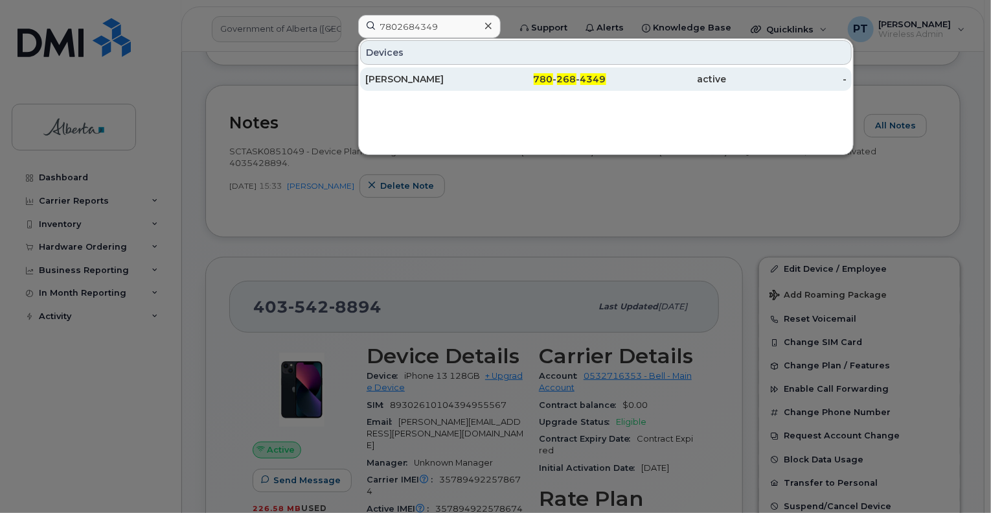
click at [393, 83] on div "[PERSON_NAME]" at bounding box center [425, 79] width 121 height 13
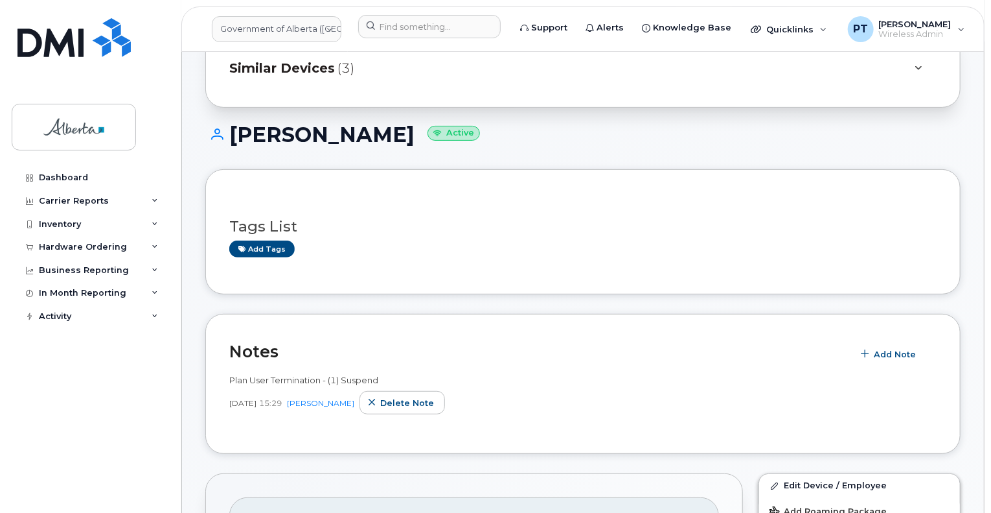
scroll to position [65, 0]
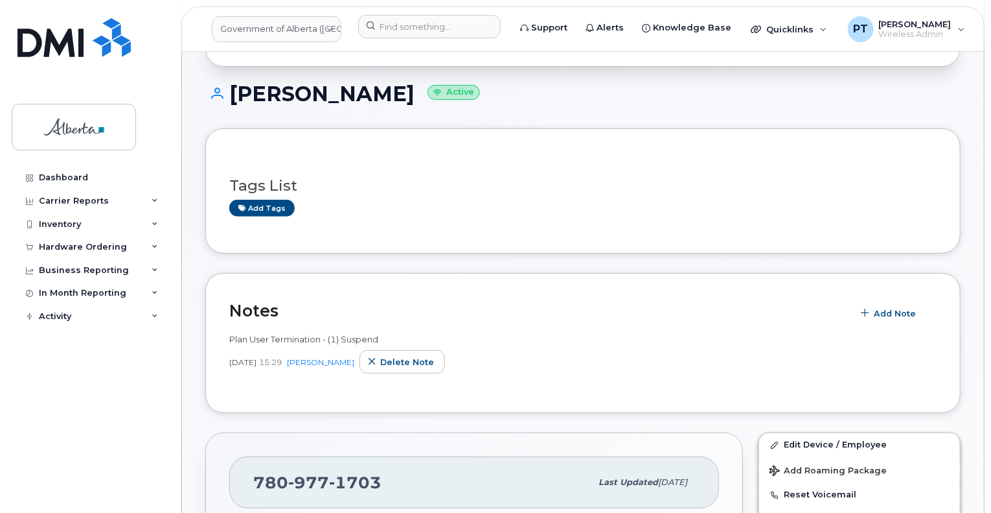
scroll to position [194, 0]
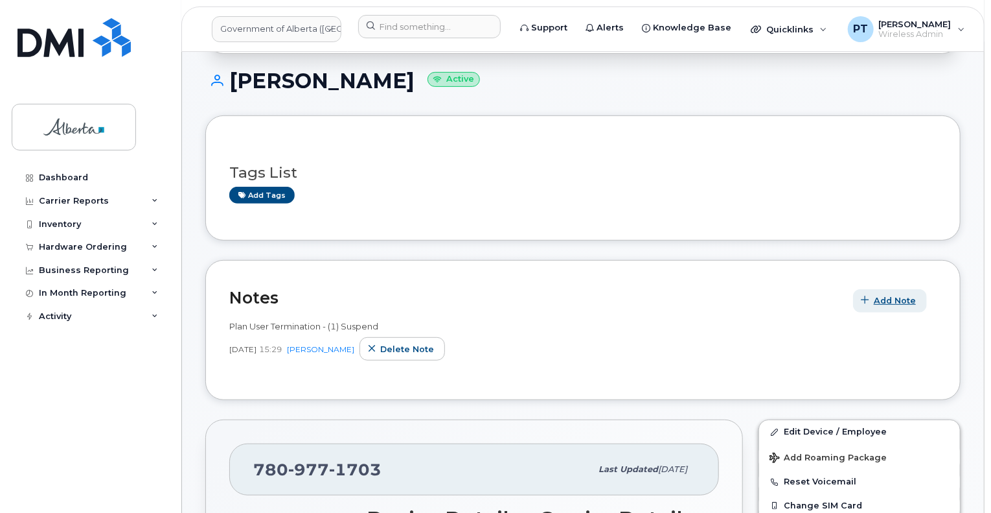
click at [881, 294] on button "Add Note" at bounding box center [890, 300] width 74 height 23
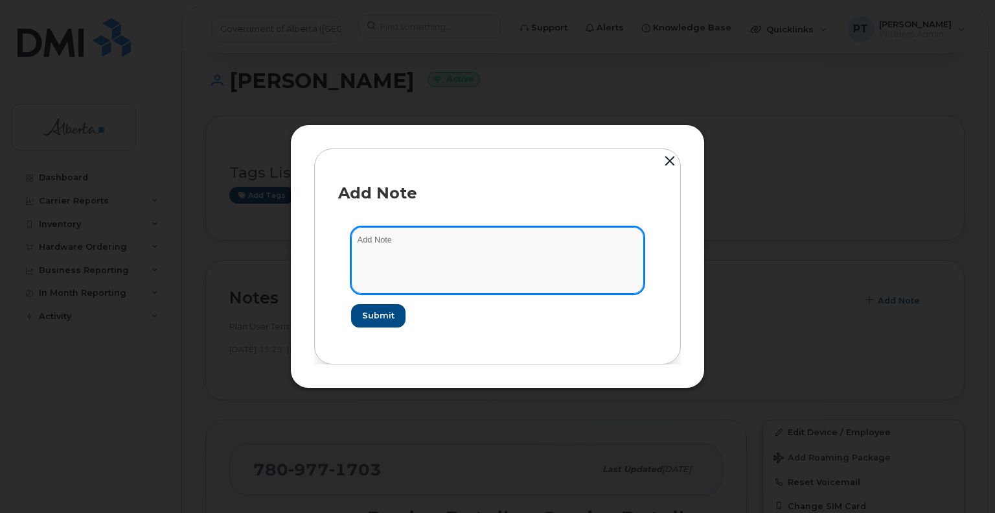
click at [380, 239] on textarea at bounding box center [497, 260] width 293 height 66
paste textarea "SCTASK0851365"
click at [464, 237] on textarea "SCTASK0851365 -" at bounding box center [497, 260] width 293 height 66
paste textarea "Device Plan Reassign - [PHONE_NUMBER] iPhone 12 IMEI [TECHNICAL_ID] s/n DX3J20Y…"
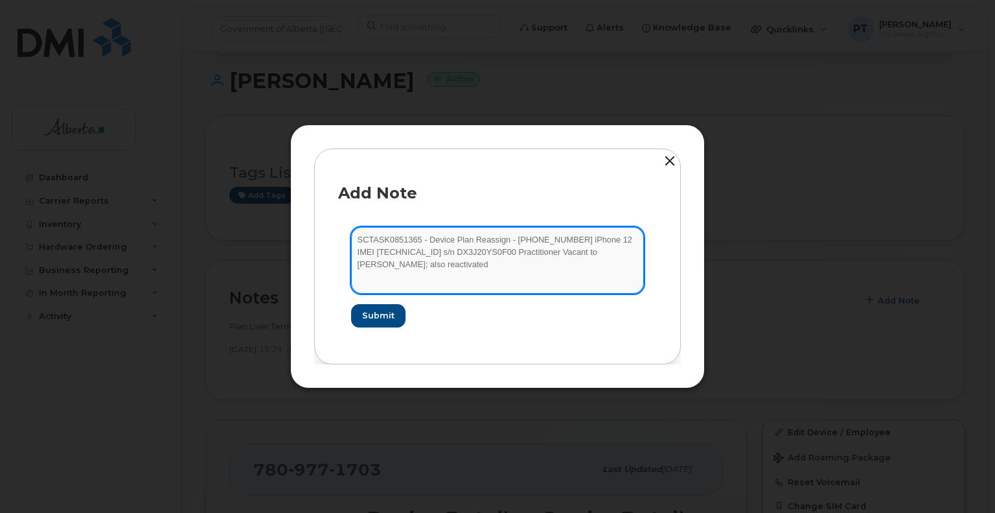
click at [439, 268] on textarea "SCTASK0851365 - Device Plan Reassign - [PHONE_NUMBER] iPhone 12 IMEI [TECHNICAL…" at bounding box center [497, 260] width 293 height 66
paste textarea "7809771703"
type textarea "SCTASK0851365 - Device Plan Reassign - (1) 7809771703 iPhone 12 IMEI 3585031166…"
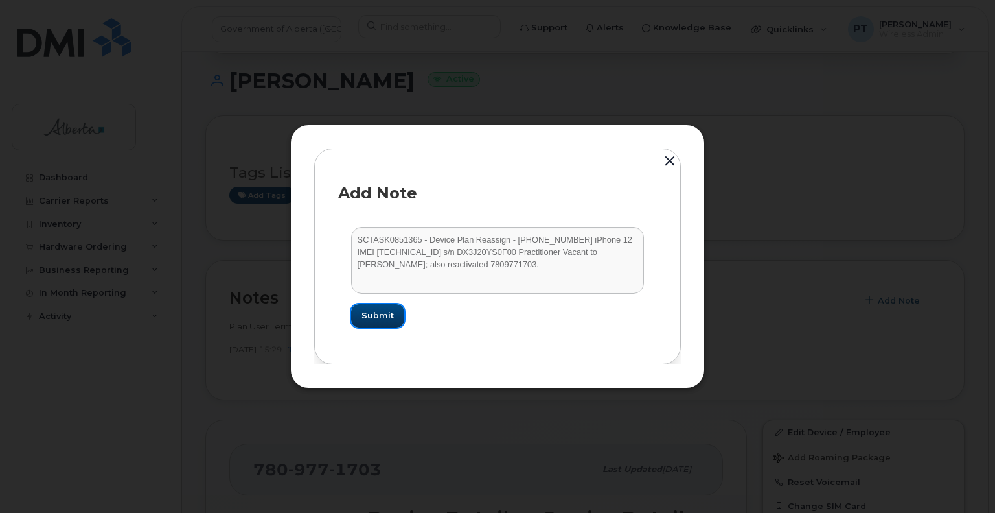
click at [383, 309] on span "Submit" at bounding box center [378, 315] width 32 height 12
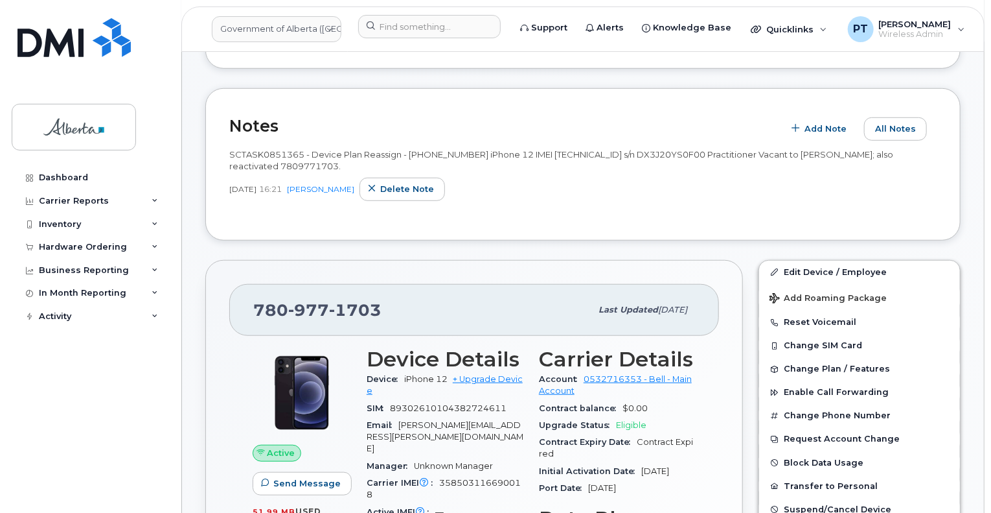
scroll to position [389, 0]
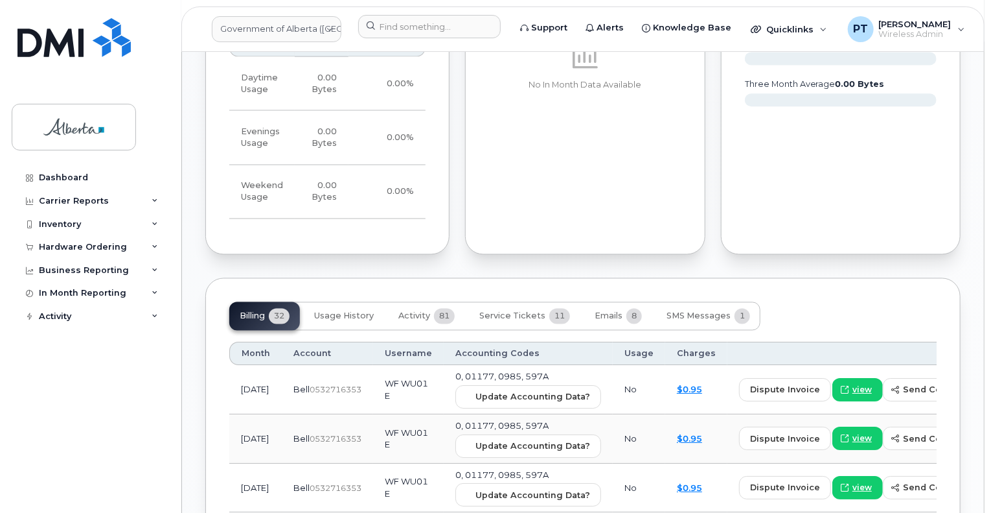
scroll to position [1102, 0]
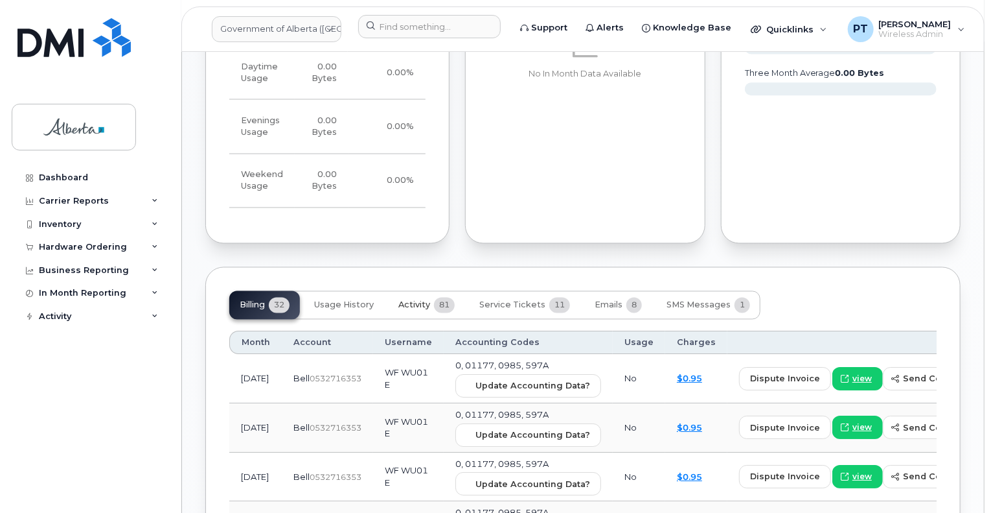
click at [415, 300] on span "Activity" at bounding box center [415, 305] width 32 height 10
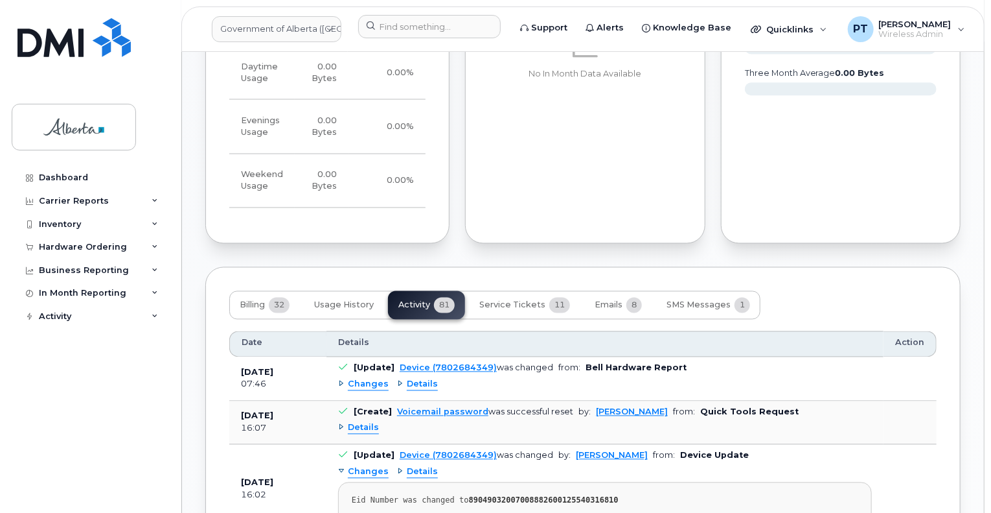
click at [367, 378] on span "Changes" at bounding box center [368, 384] width 41 height 12
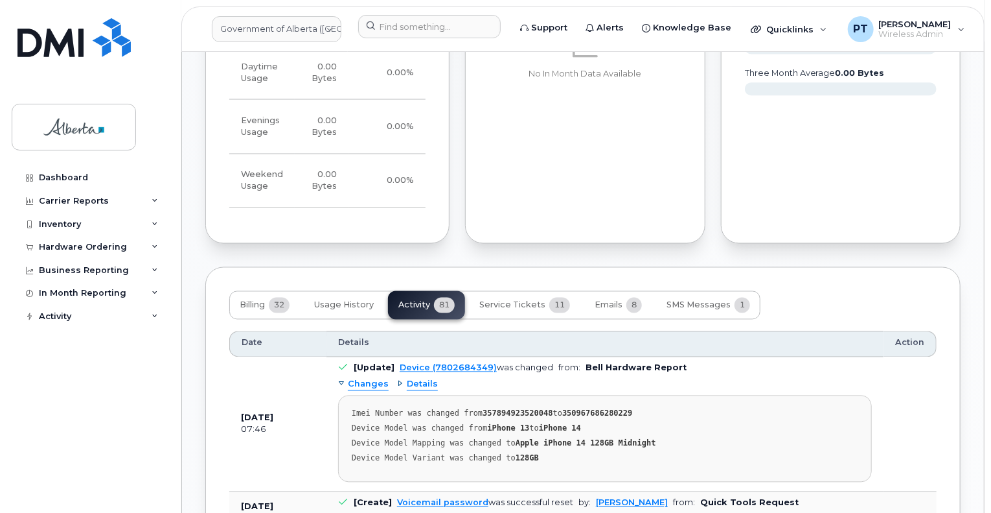
click at [367, 378] on span "Changes" at bounding box center [368, 384] width 41 height 12
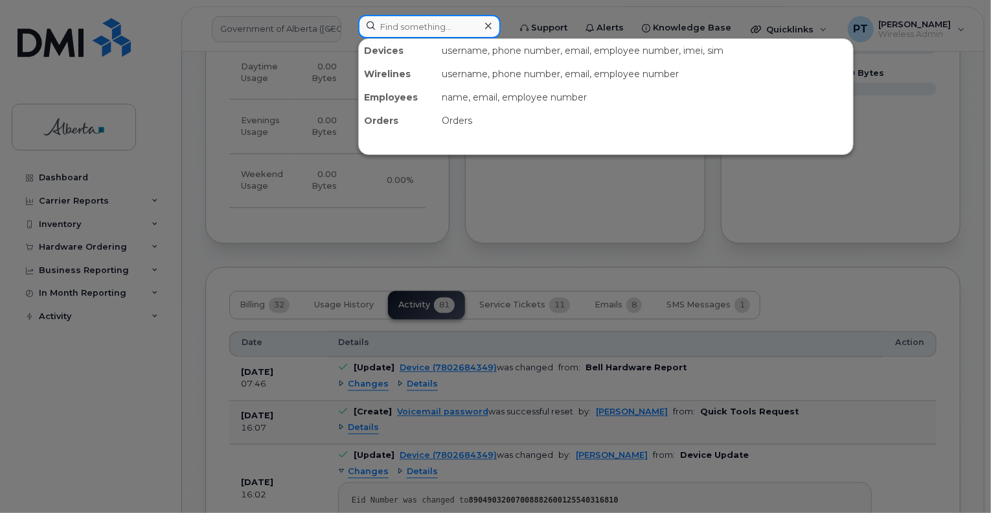
drag, startPoint x: 397, startPoint y: 27, endPoint x: 374, endPoint y: 16, distance: 24.9
click at [390, 24] on input at bounding box center [429, 26] width 143 height 23
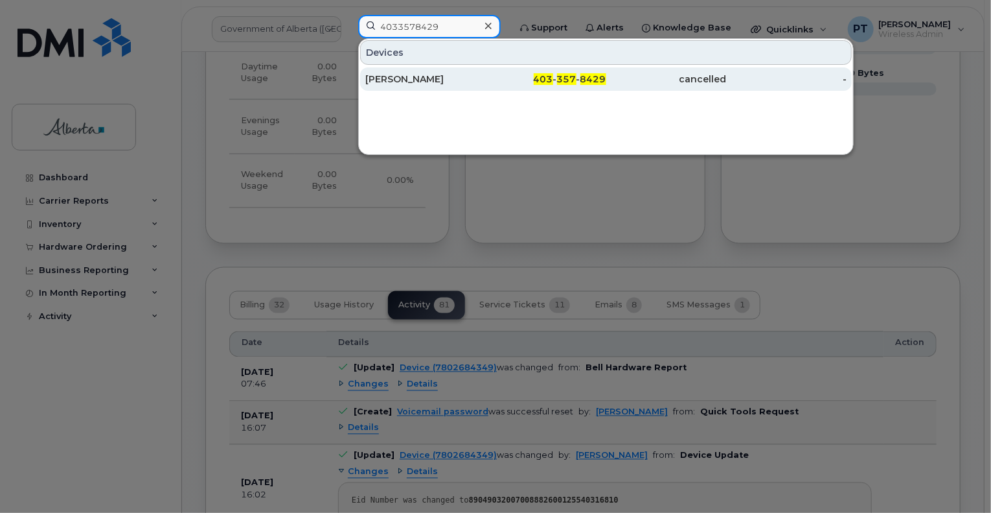
type input "4033578429"
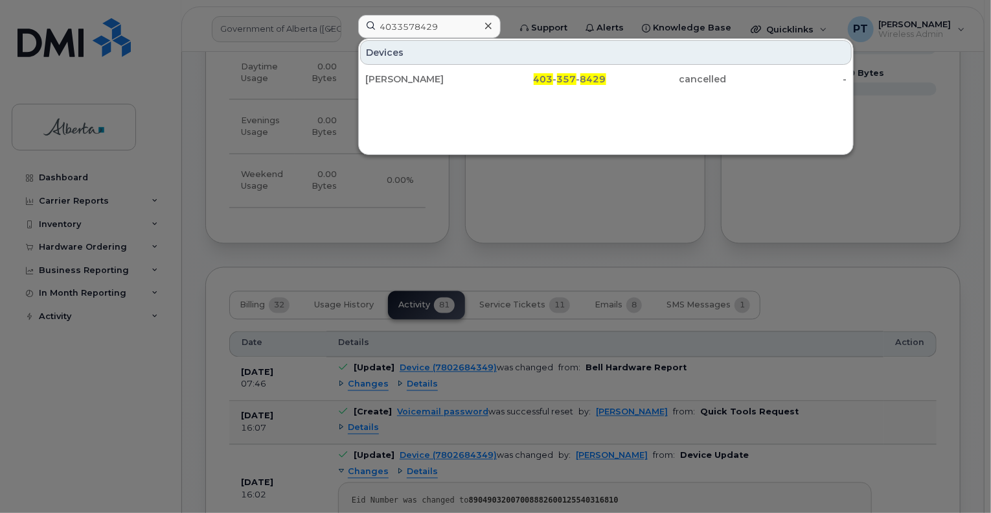
drag, startPoint x: 395, startPoint y: 76, endPoint x: 237, endPoint y: 81, distance: 158.8
click at [394, 76] on div "Peter Tomlinson" at bounding box center [425, 79] width 121 height 13
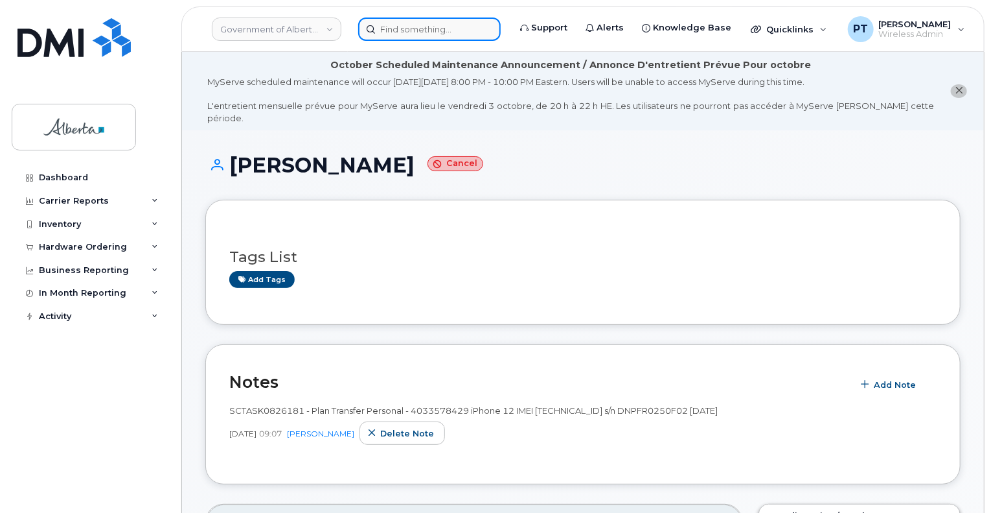
click at [386, 26] on input at bounding box center [429, 28] width 143 height 23
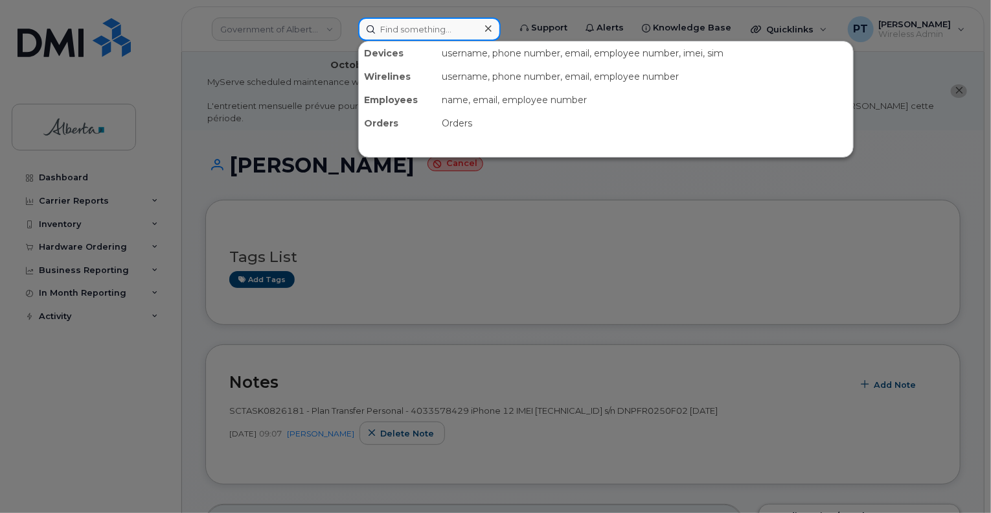
paste input "5873415733"
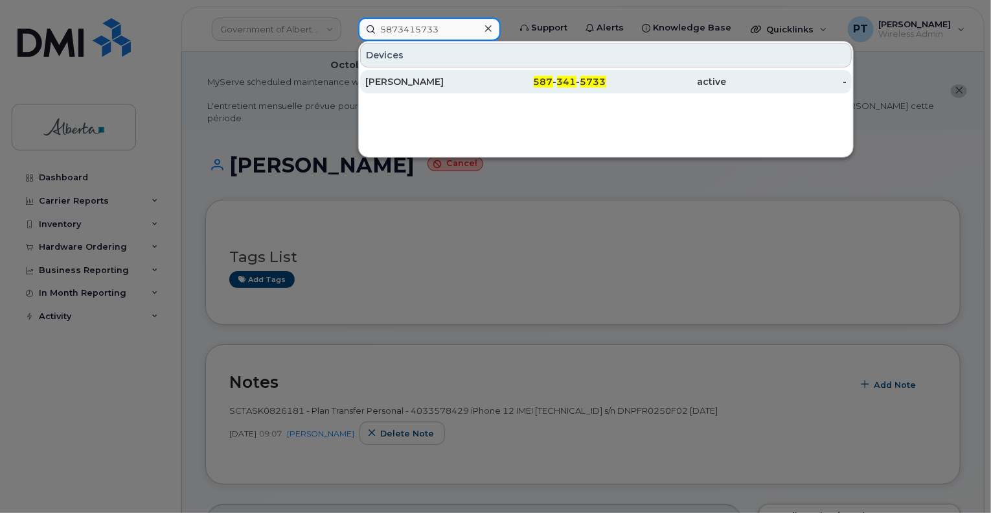
type input "5873415733"
drag, startPoint x: 391, startPoint y: 82, endPoint x: 487, endPoint y: 82, distance: 95.9
click at [391, 82] on div "[PERSON_NAME]" at bounding box center [425, 81] width 121 height 13
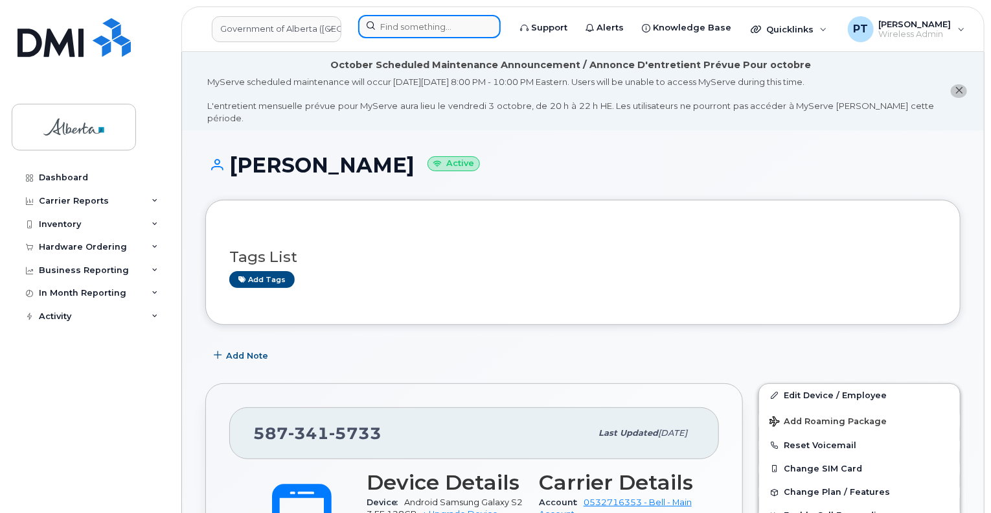
click at [386, 27] on input at bounding box center [429, 26] width 143 height 23
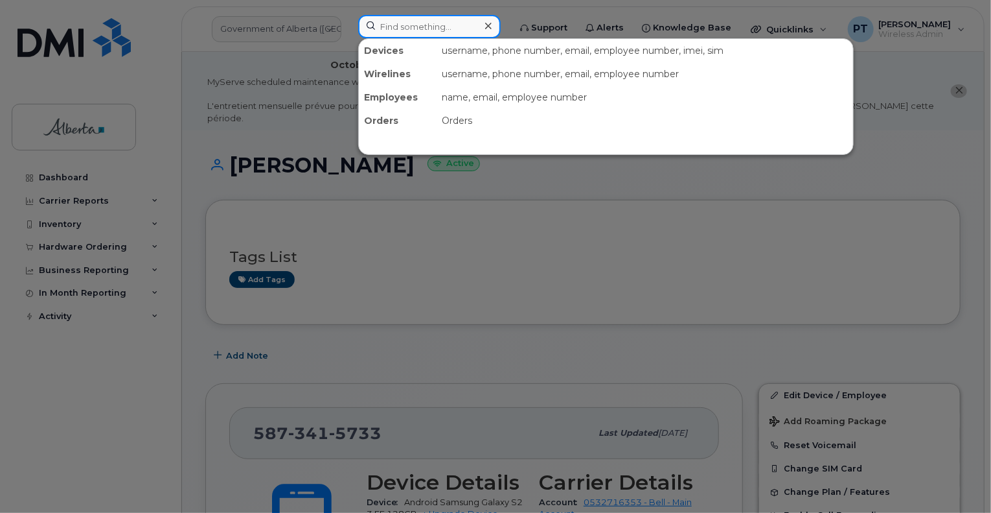
paste input "5873415733"
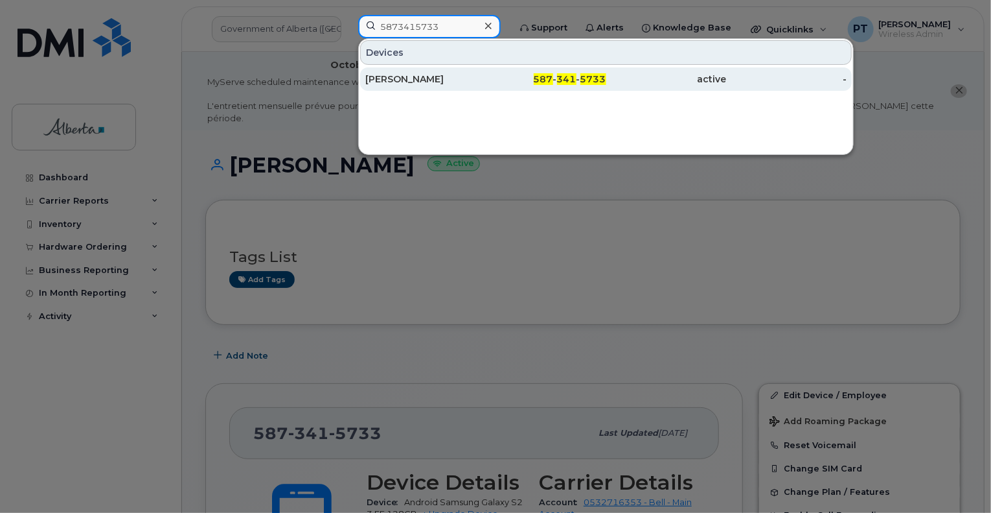
type input "5873415733"
click at [394, 79] on div "[PERSON_NAME]" at bounding box center [425, 79] width 121 height 13
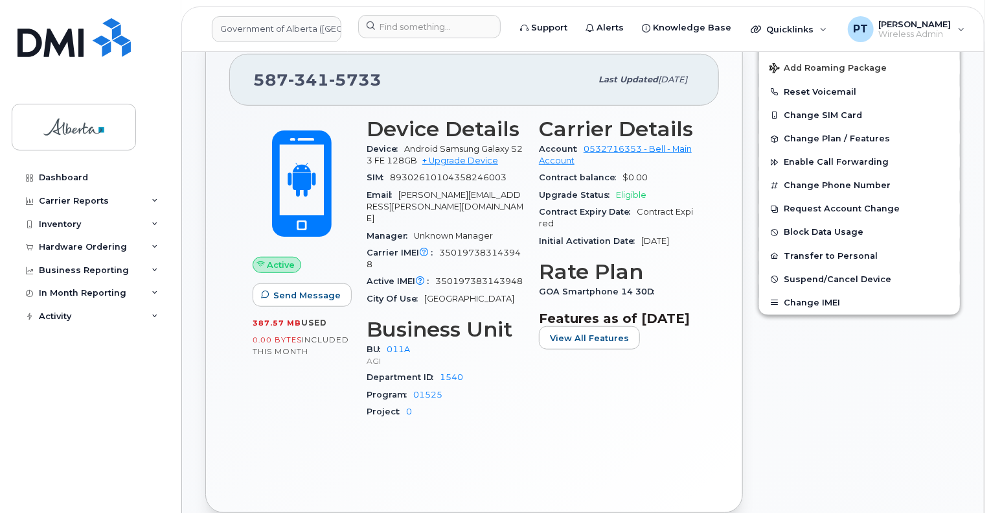
scroll to position [259, 0]
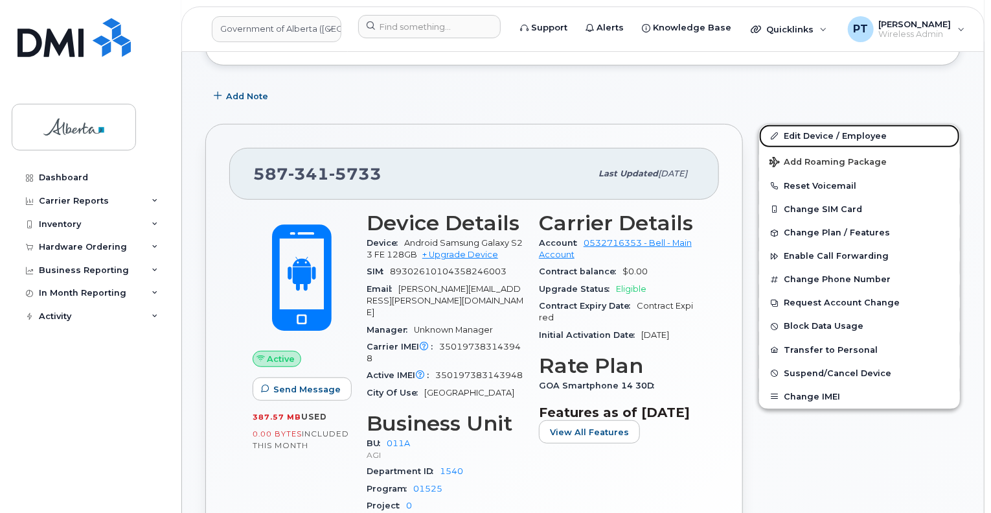
drag, startPoint x: 807, startPoint y: 122, endPoint x: 699, endPoint y: 130, distance: 108.5
click at [807, 124] on link "Edit Device / Employee" at bounding box center [859, 135] width 201 height 23
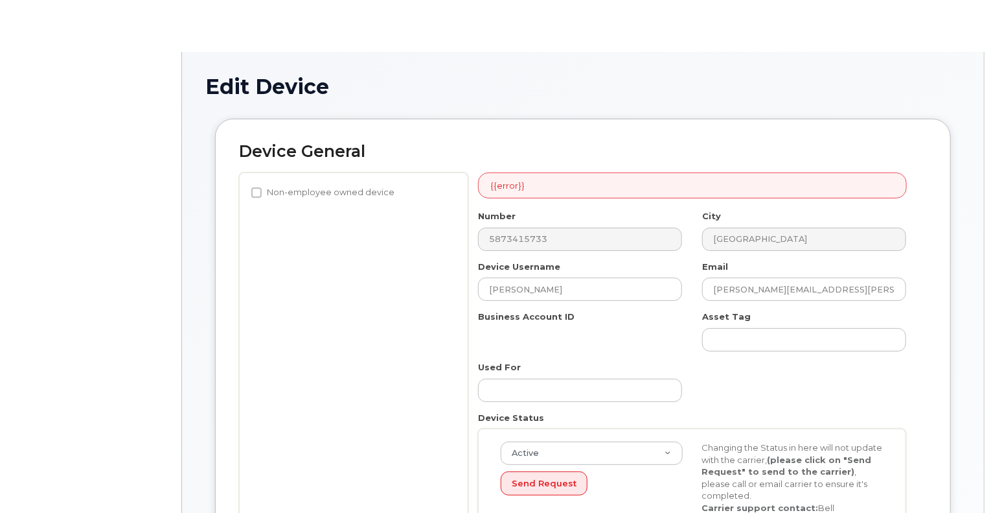
select select "4120336"
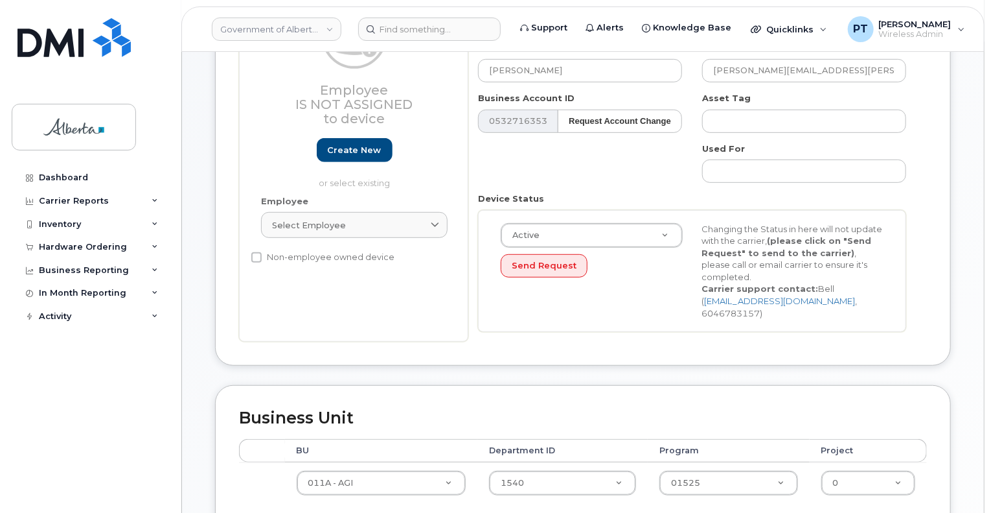
scroll to position [454, 0]
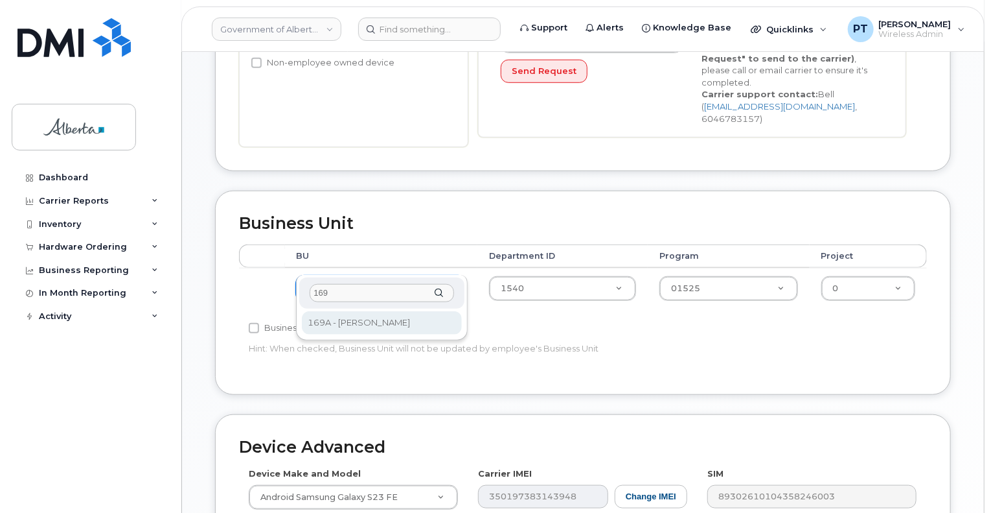
type input "169"
select select "4681667"
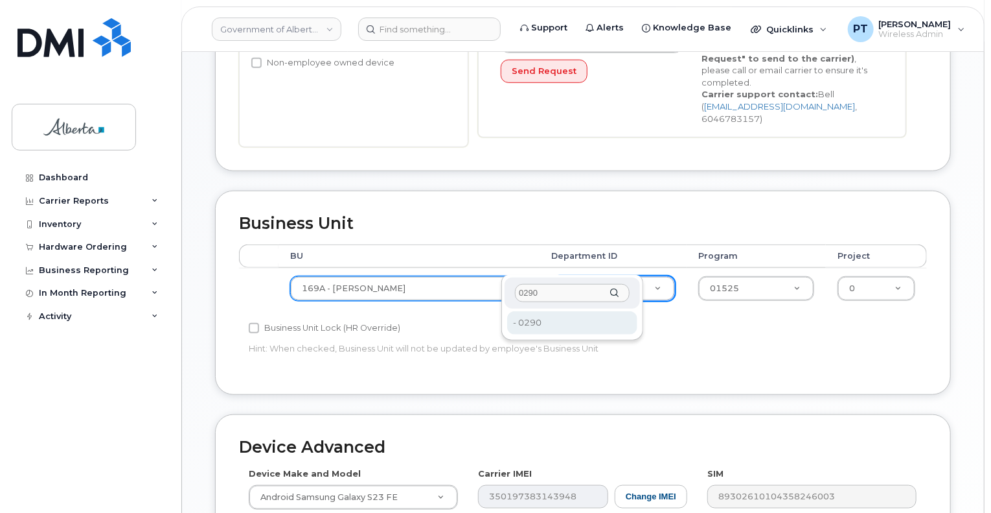
type input "0290"
drag, startPoint x: 526, startPoint y: 322, endPoint x: 580, endPoint y: 311, distance: 54.9
type input "4752159"
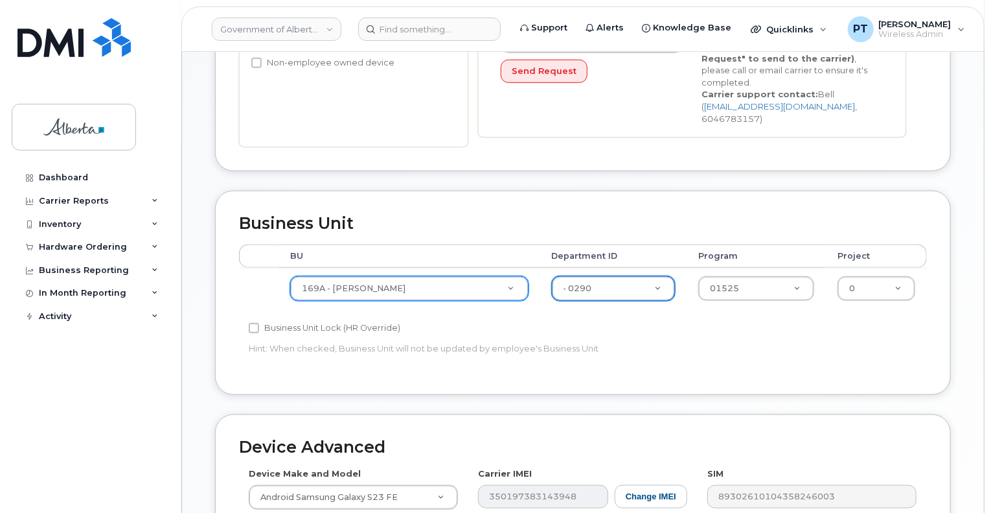
drag, startPoint x: 693, startPoint y: 260, endPoint x: 661, endPoint y: 261, distance: 32.4
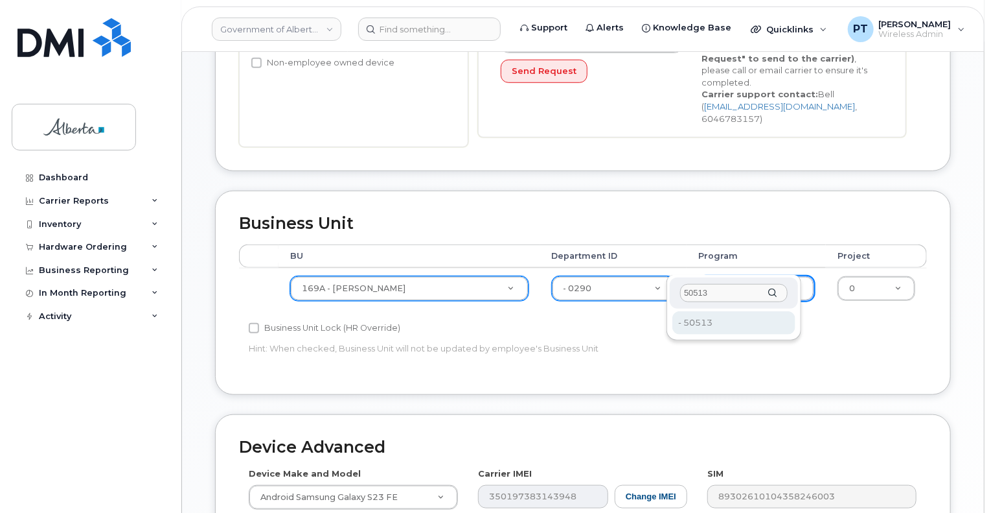
type input "50513"
type input "4753312"
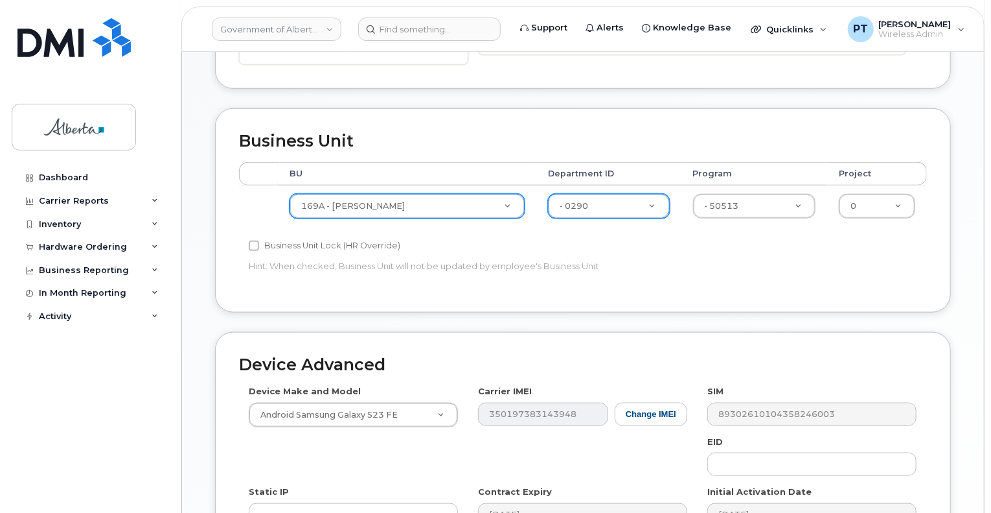
scroll to position [715, 0]
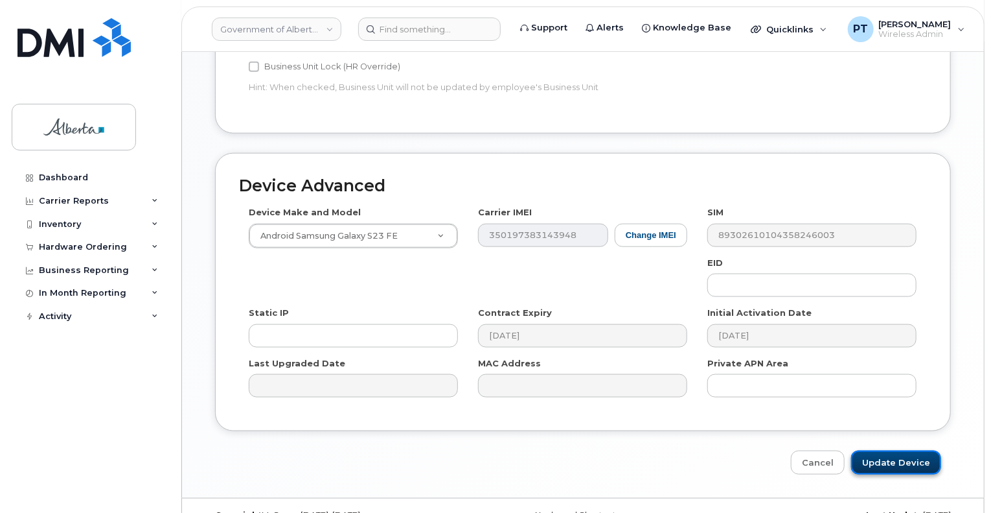
drag, startPoint x: 899, startPoint y: 440, endPoint x: 897, endPoint y: 432, distance: 8.0
click at [899, 450] on input "Update Device" at bounding box center [896, 462] width 90 height 24
type input "Saving..."
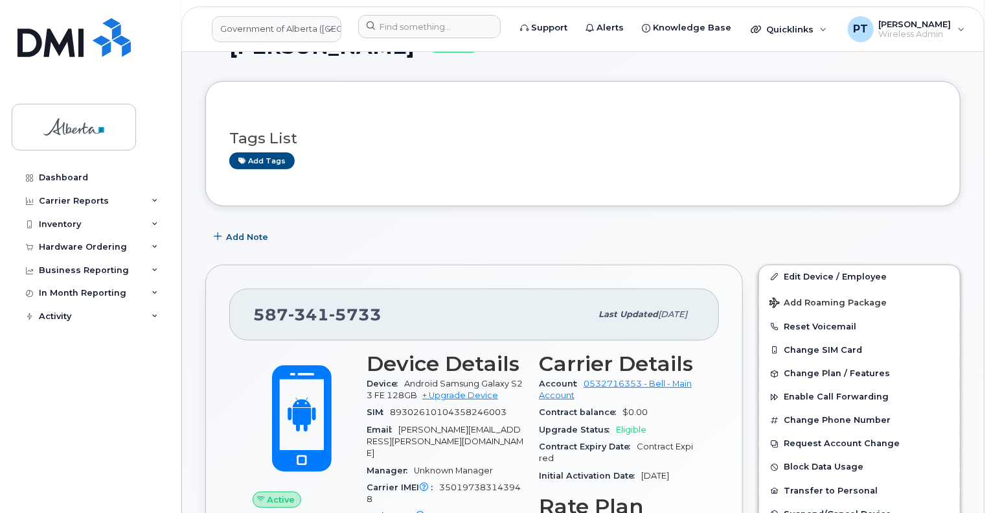
scroll to position [194, 0]
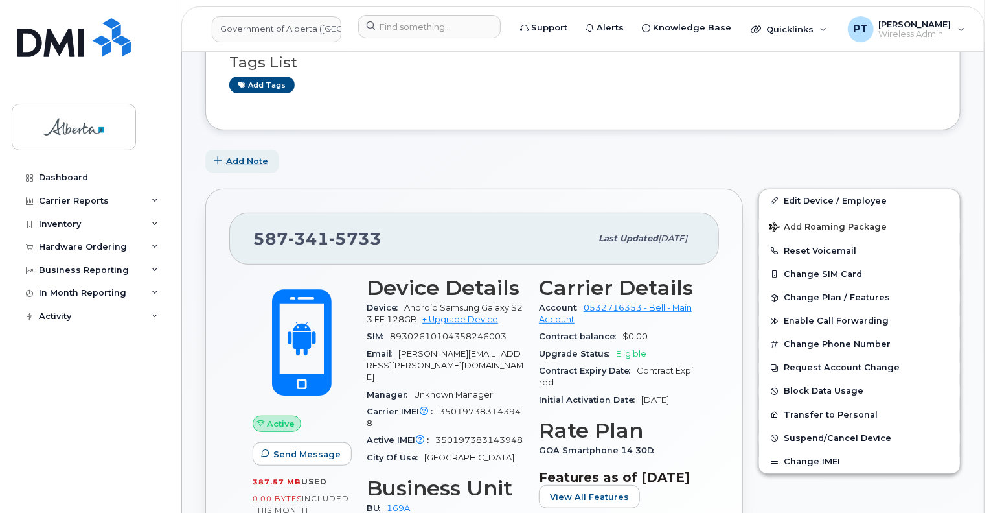
click at [255, 155] on span "Add Note" at bounding box center [247, 161] width 42 height 12
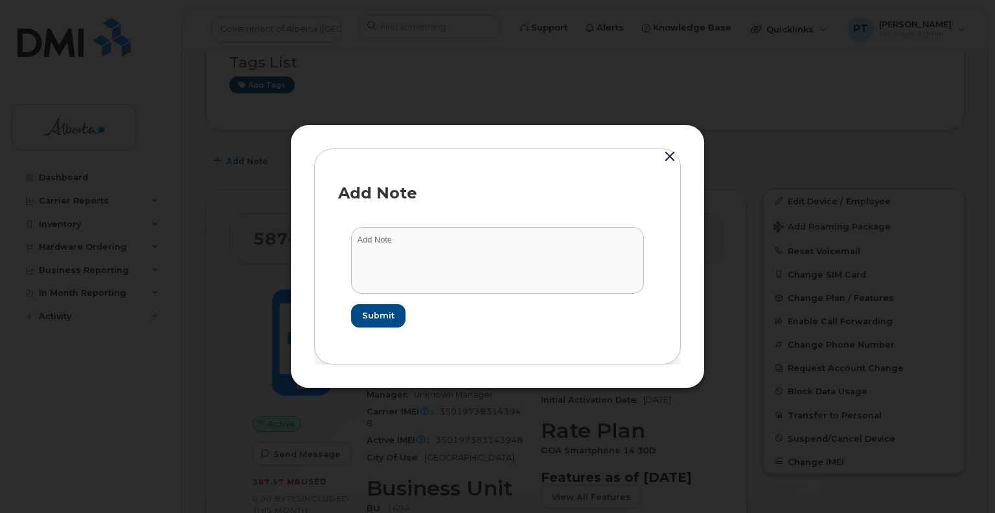
click at [672, 154] on button "button" at bounding box center [669, 157] width 19 height 18
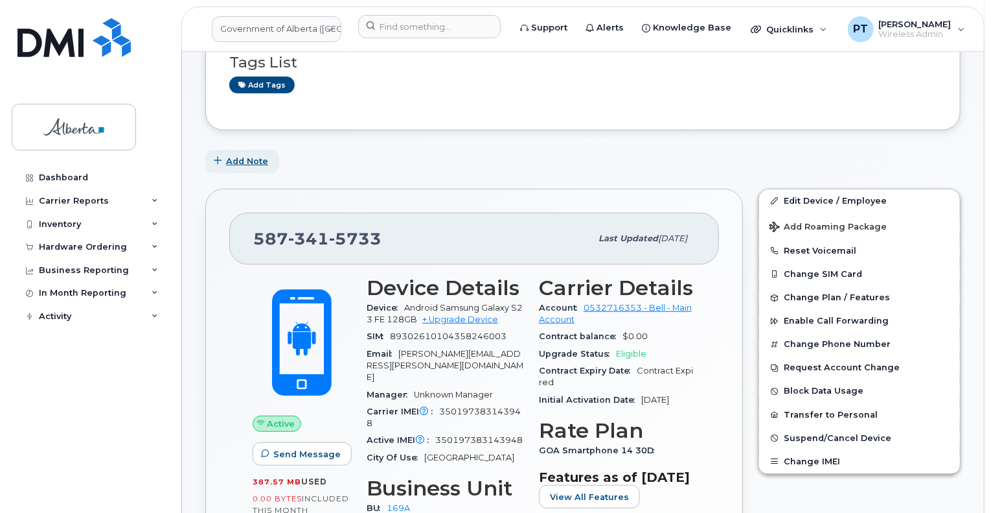
click at [246, 155] on span "Add Note" at bounding box center [247, 161] width 42 height 12
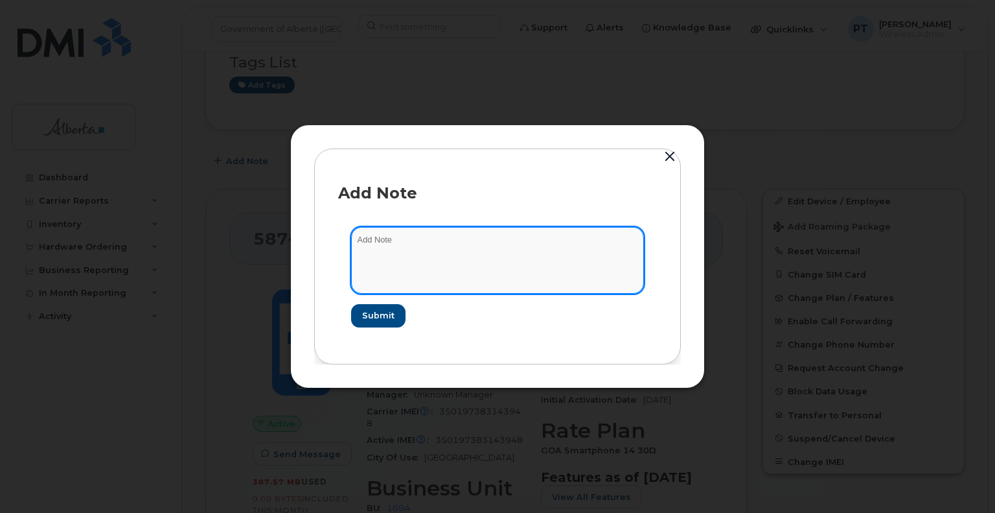
click at [373, 242] on textarea at bounding box center [497, 260] width 293 height 66
paste textarea "SCTASK0852887"
click at [463, 238] on textarea "SCTASK0852887 -" at bounding box center [497, 260] width 293 height 66
paste textarea "Plan User Transfer - 5873415733 Samsung S23FE IMEI 350197383143948 s/n R5CWC319…"
click at [492, 241] on textarea "SCTASK0852887 - Plan User Transfer - 5873415733 Samsung S23FE IMEI 350197383143…" at bounding box center [497, 260] width 293 height 66
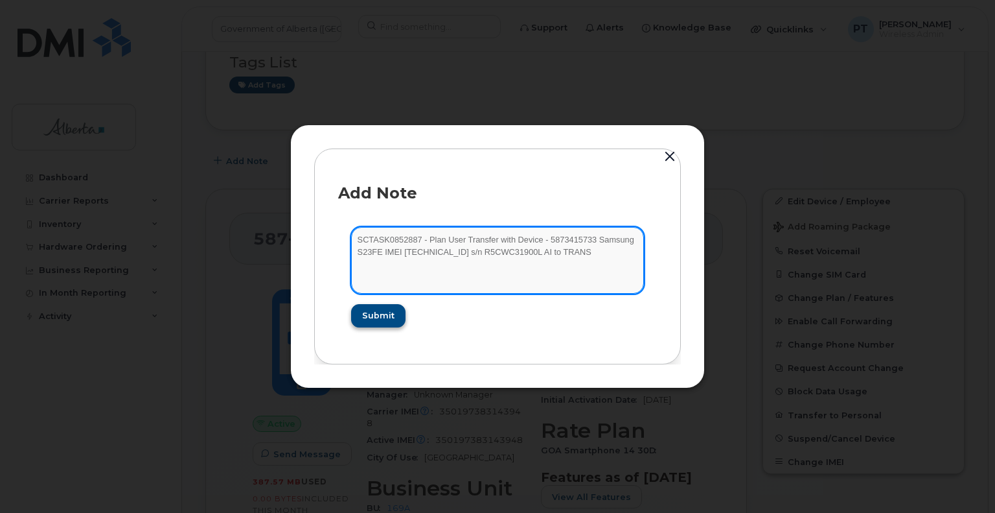
type textarea "SCTASK0852887 - Plan User Transfer with Device - 5873415733 Samsung S23FE IMEI …"
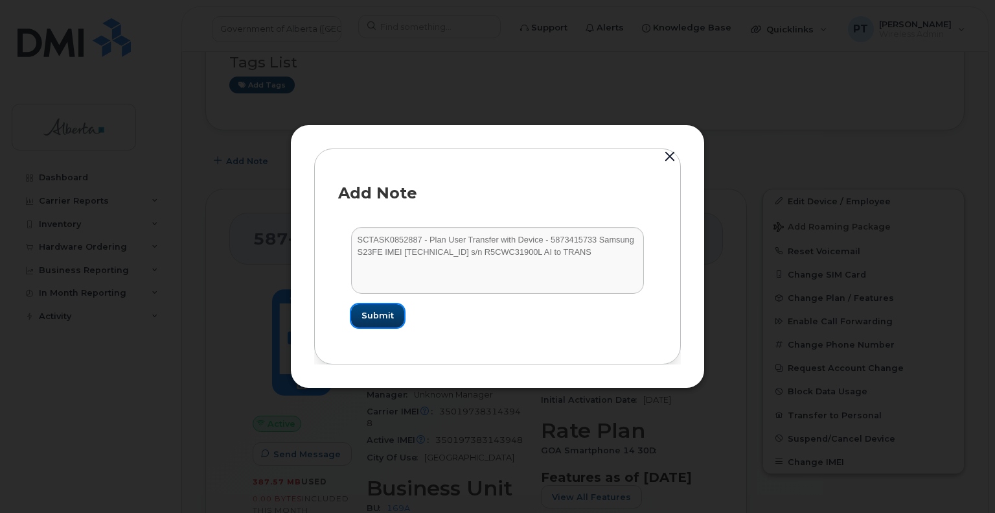
click at [376, 319] on span "Submit" at bounding box center [378, 315] width 32 height 12
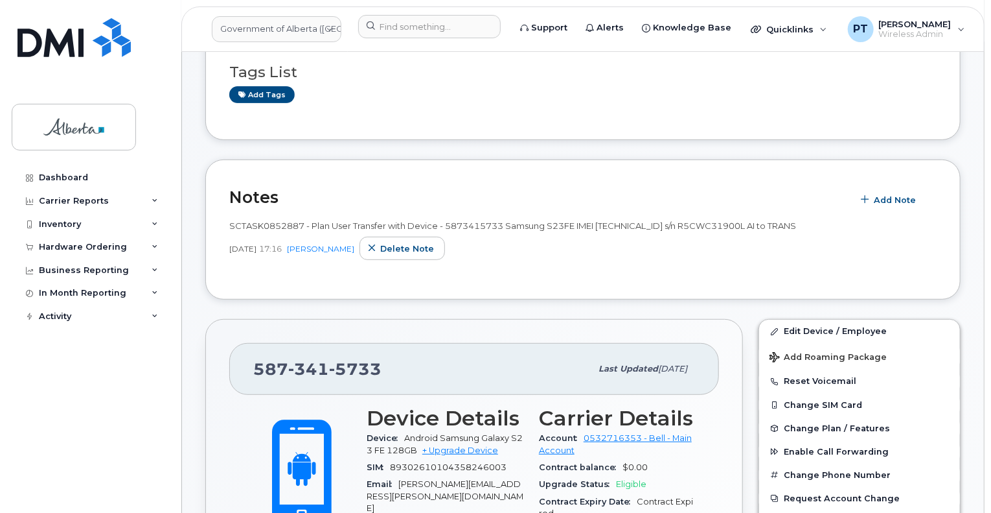
scroll to position [130, 0]
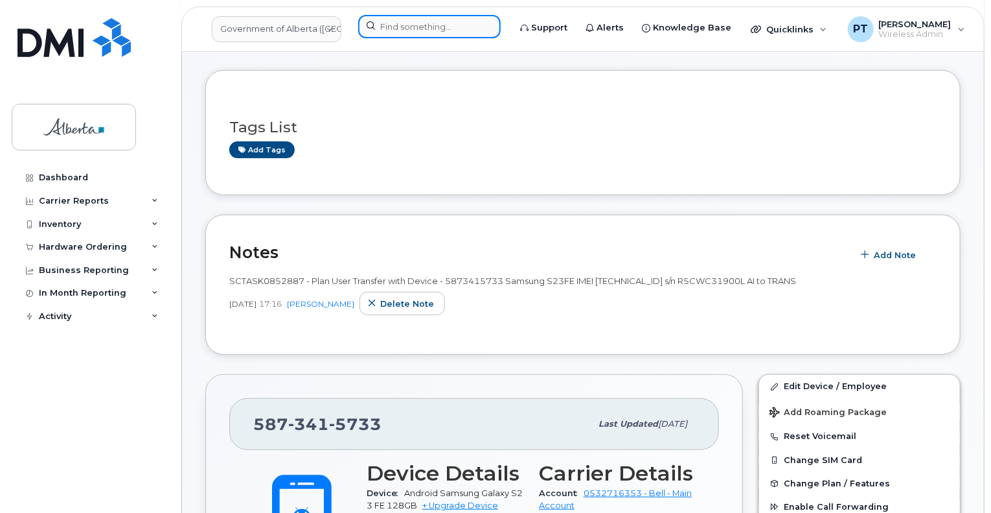
click at [391, 25] on input at bounding box center [429, 26] width 143 height 23
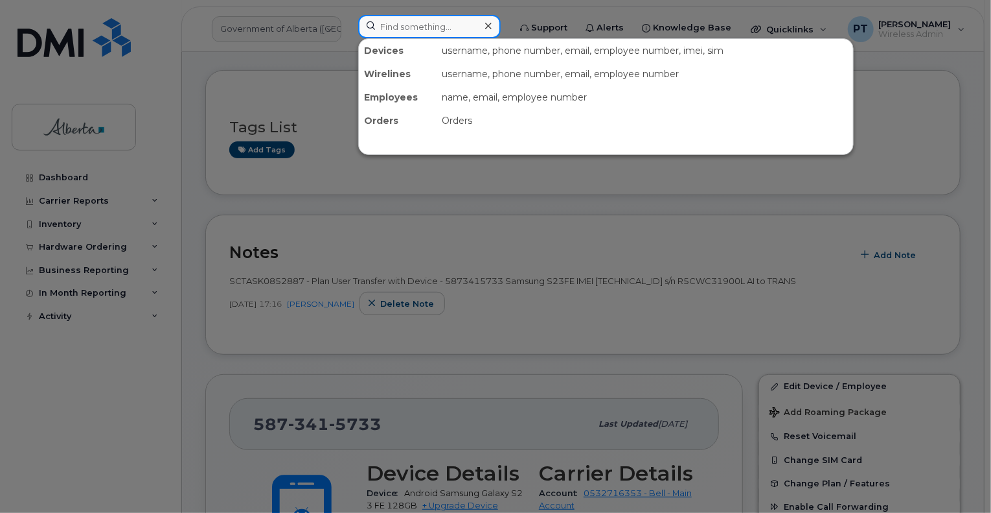
paste input "7804992284"
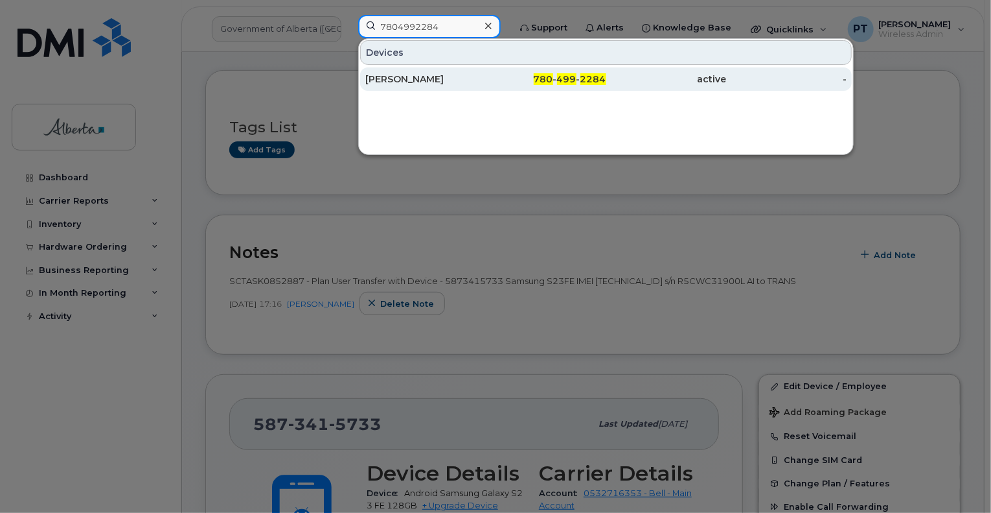
type input "7804992284"
click at [378, 77] on div "Lisa Ackimenko" at bounding box center [425, 79] width 121 height 13
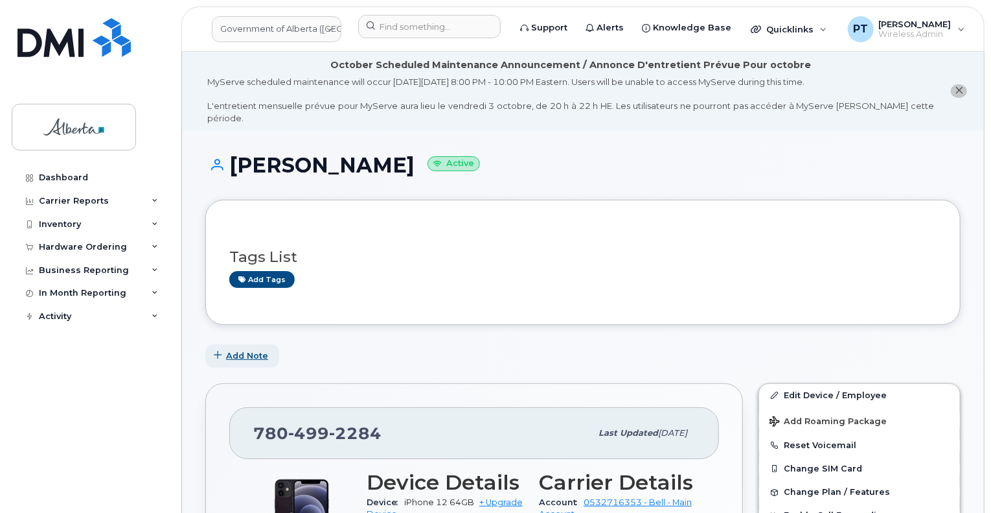
click at [242, 349] on span "Add Note" at bounding box center [247, 355] width 42 height 12
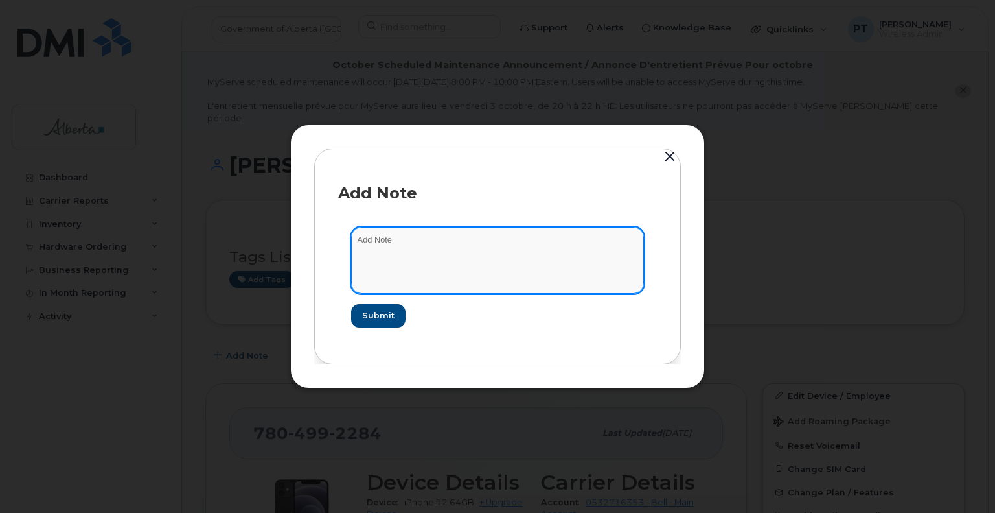
click at [379, 237] on textarea at bounding box center [497, 260] width 293 height 66
paste textarea "SCTASK0853534"
click at [503, 245] on textarea "SCTASK0853534 -" at bounding box center [497, 260] width 293 height 66
paste textarea "Device Assign Spare - (1) 7804992284 iPhone 12 IMEI 359035297610688 s/n H4YL145…"
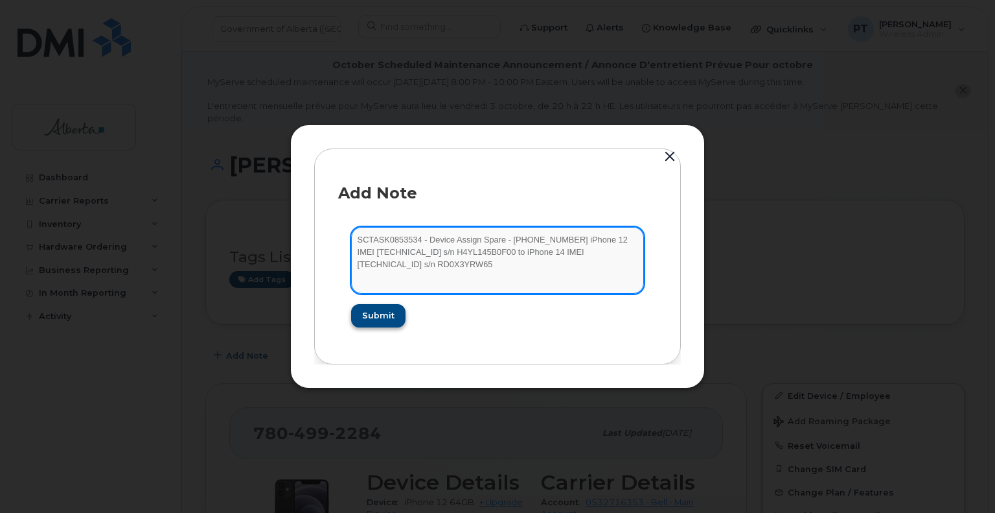
type textarea "SCTASK0853534 - Device Assign Spare - (1) 7804992284 iPhone 12 IMEI 35903529761…"
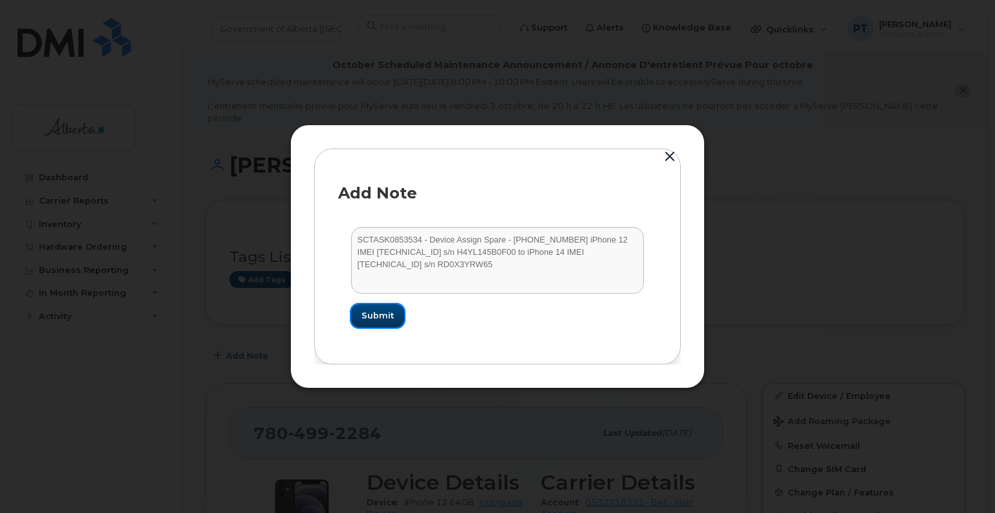
click at [383, 318] on span "Submit" at bounding box center [378, 315] width 32 height 12
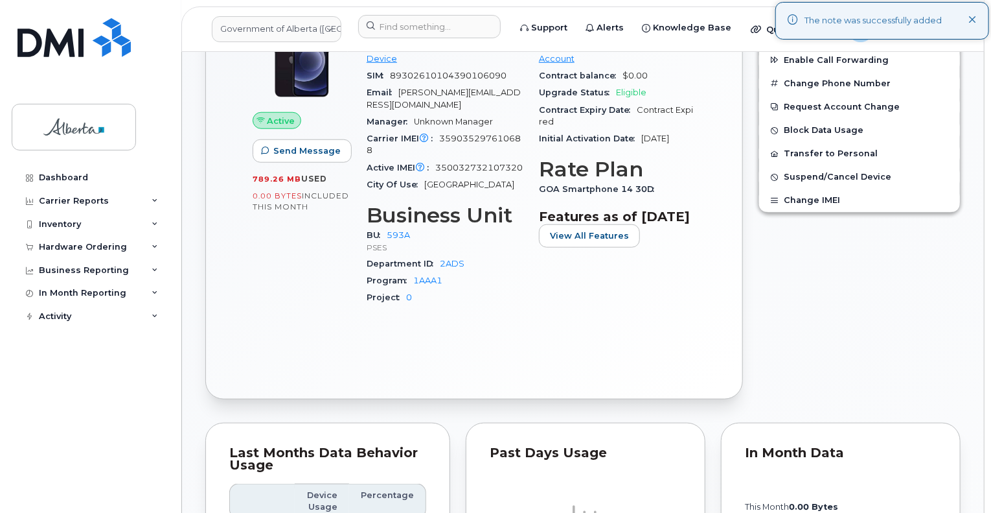
scroll to position [583, 0]
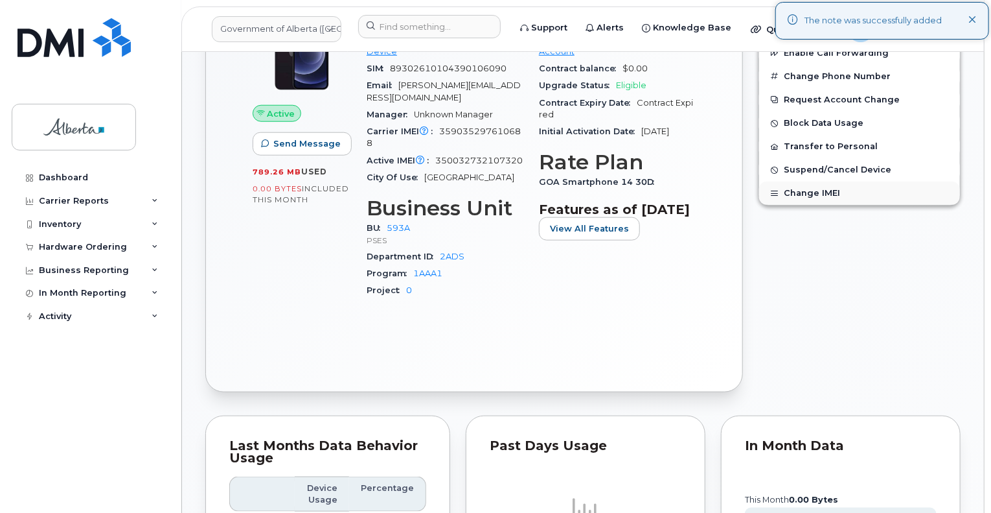
click at [796, 192] on button "Change IMEI" at bounding box center [859, 192] width 201 height 23
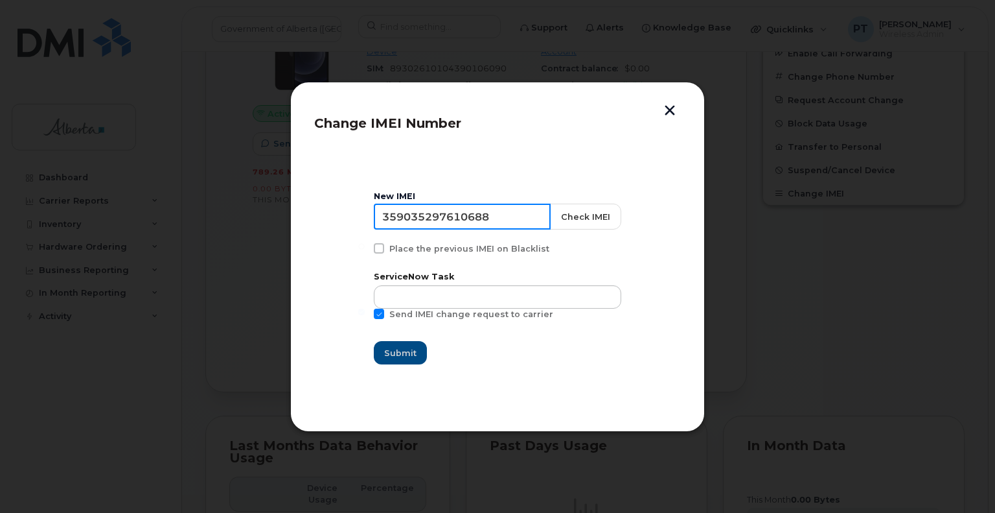
click at [459, 211] on input "359035297610688" at bounding box center [462, 216] width 177 height 26
paste input "0032732107320"
type input "350032732107320"
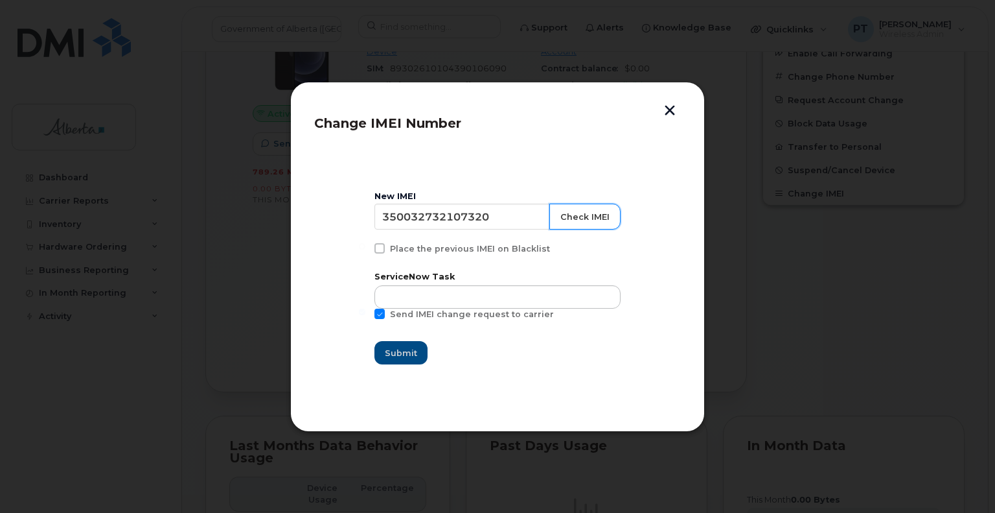
click at [583, 214] on button "Check IMEI" at bounding box center [584, 216] width 71 height 26
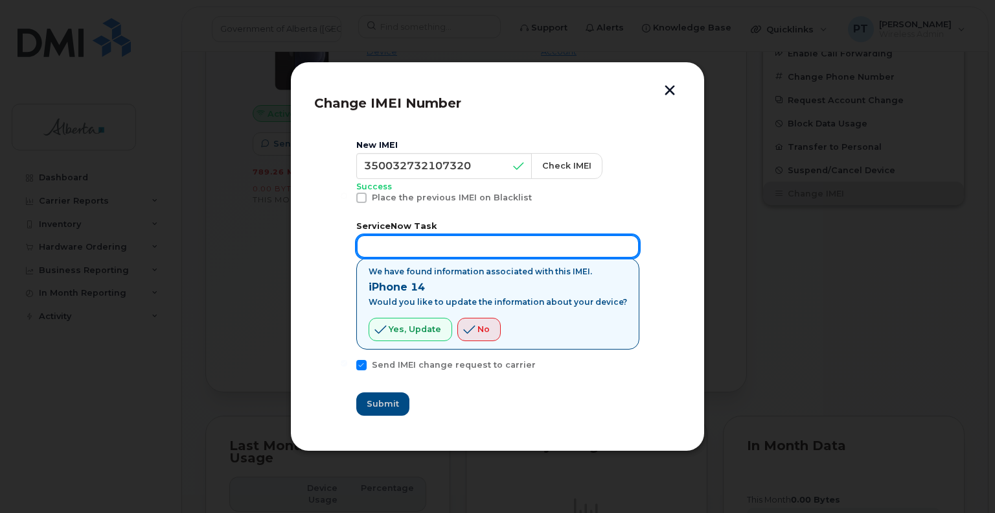
click at [428, 248] on input "text" at bounding box center [497, 246] width 283 height 23
click at [483, 246] on input "text" at bounding box center [497, 246] width 283 height 23
paste input "SCTASK0853534"
type input "SCTASK0853534"
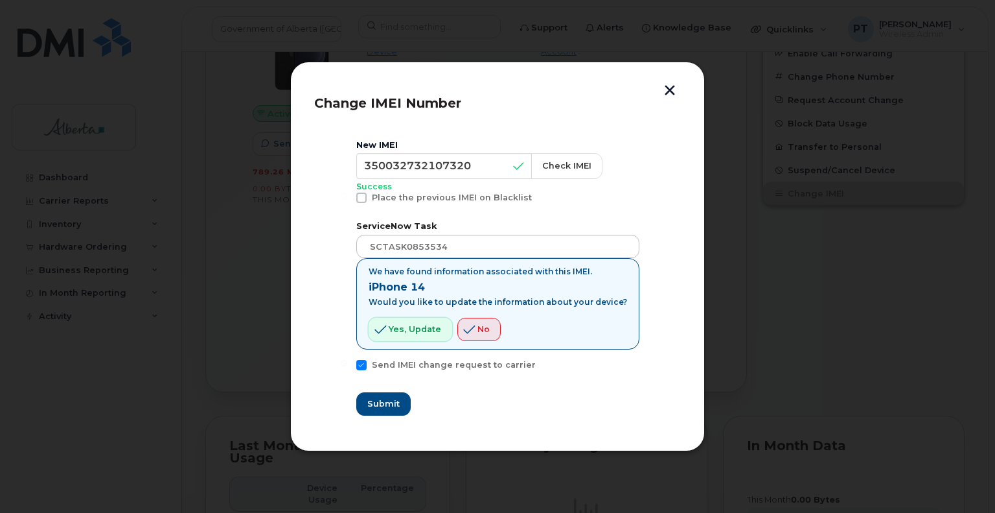
click at [419, 325] on span "Yes, update" at bounding box center [415, 329] width 52 height 12
click at [384, 407] on span "Submit" at bounding box center [383, 403] width 32 height 12
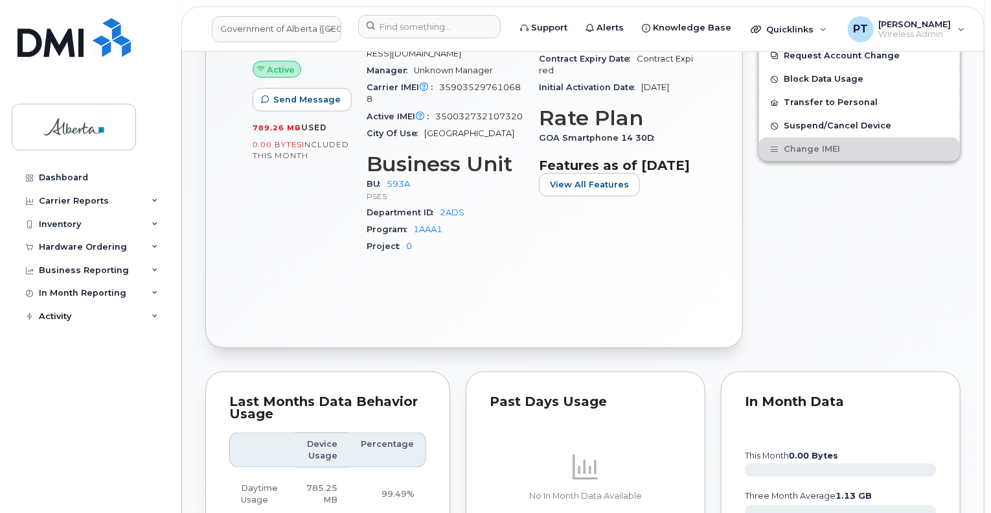
scroll to position [648, 0]
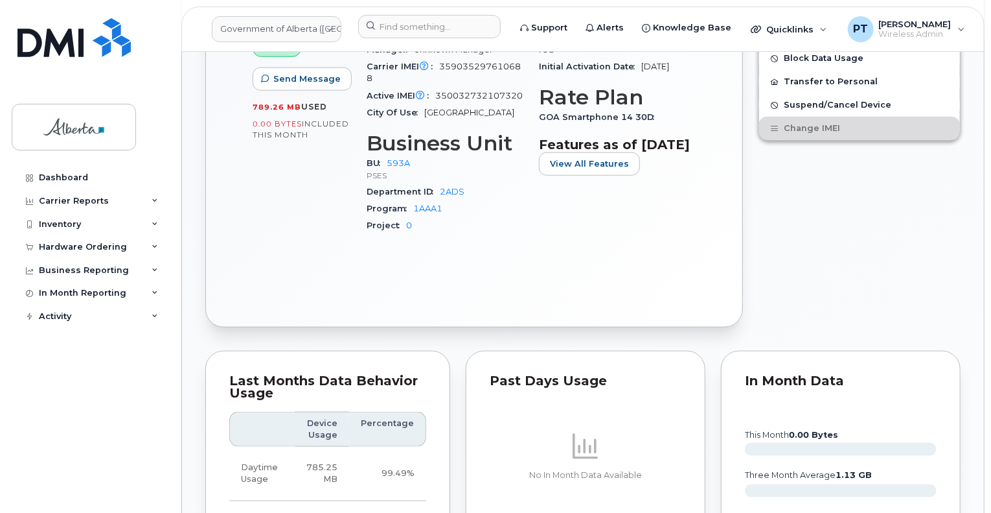
click at [114, 423] on div "Dashboard Carrier Reports Monthly Billing Data Daily Data Pooling Data Behavior…" at bounding box center [92, 329] width 160 height 327
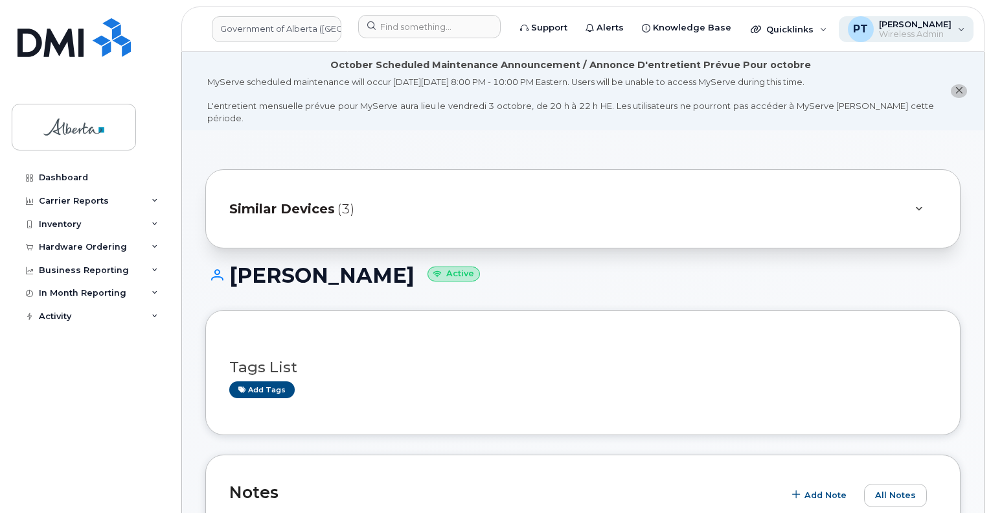
scroll to position [389, 0]
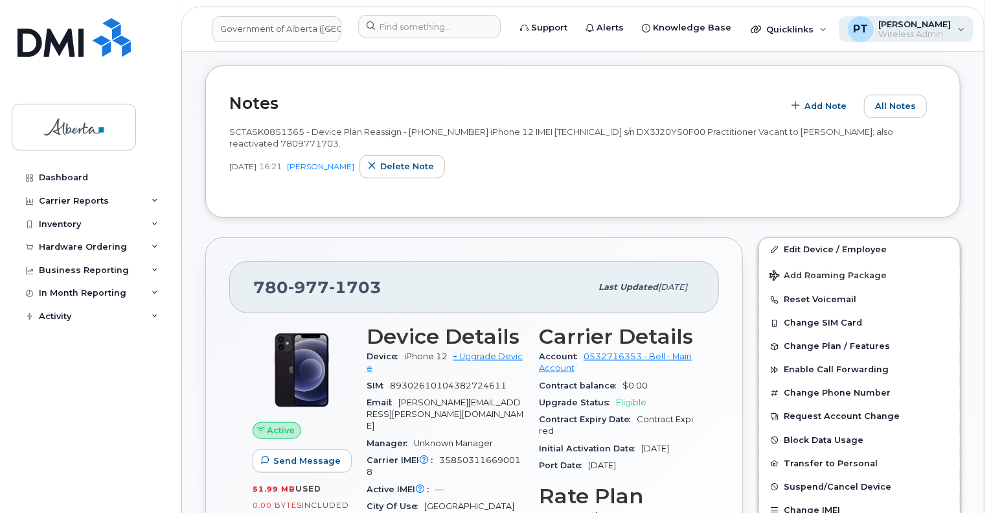
click at [914, 25] on span "[PERSON_NAME]" at bounding box center [915, 24] width 73 height 10
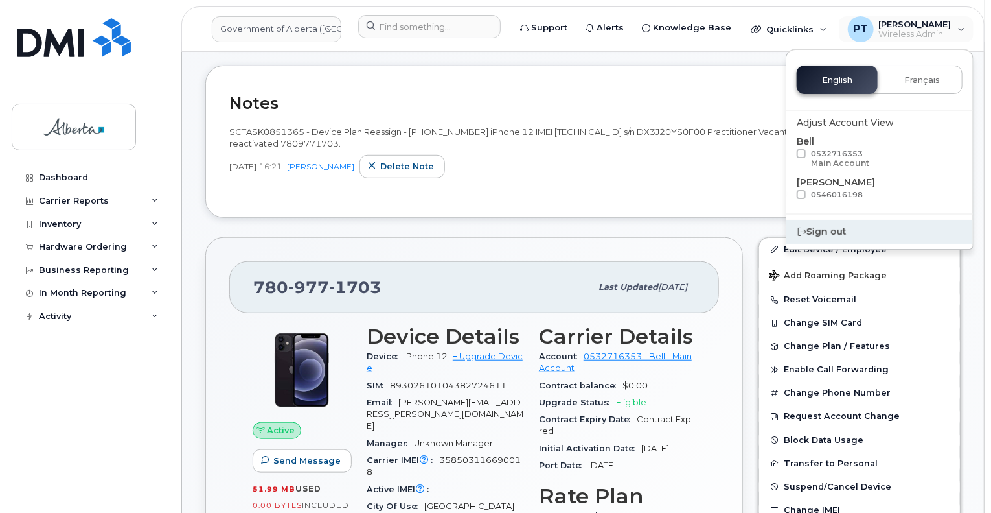
click at [826, 232] on div "Sign out" at bounding box center [880, 232] width 187 height 24
